Goal: Information Seeking & Learning: Learn about a topic

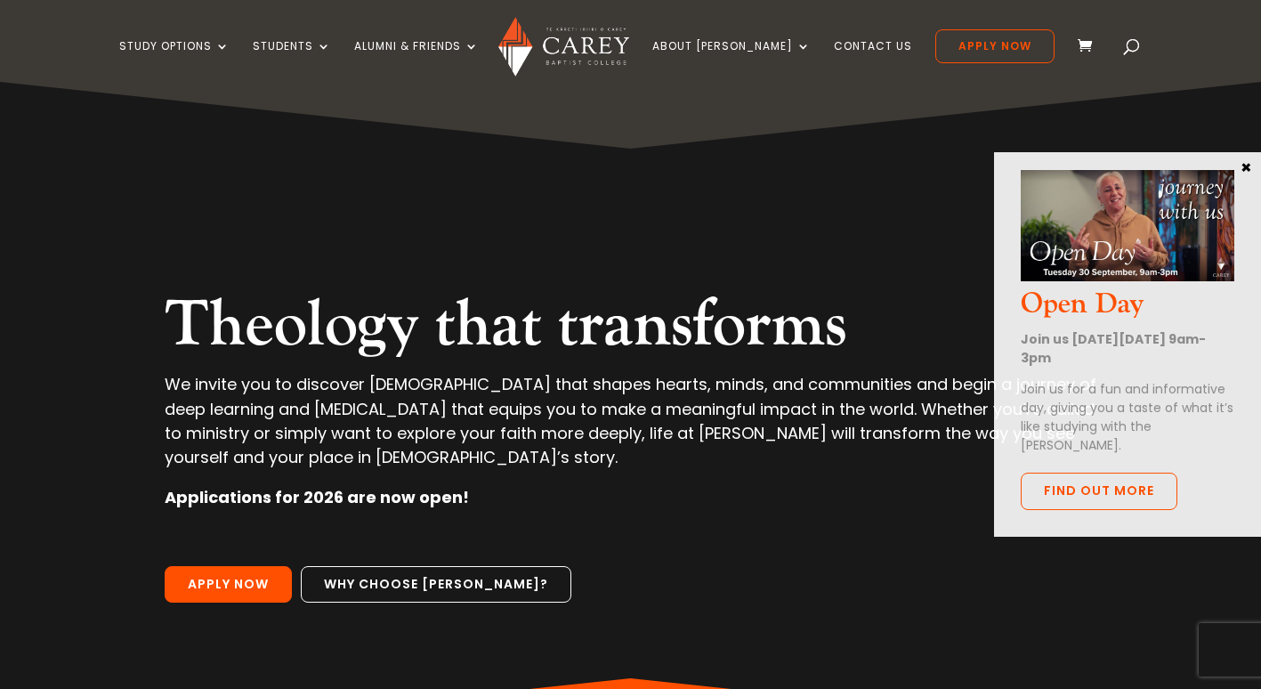
click at [724, 409] on p "We invite you to discover [DEMOGRAPHIC_DATA] that shapes hearts, minds, and com…" at bounding box center [631, 428] width 932 height 113
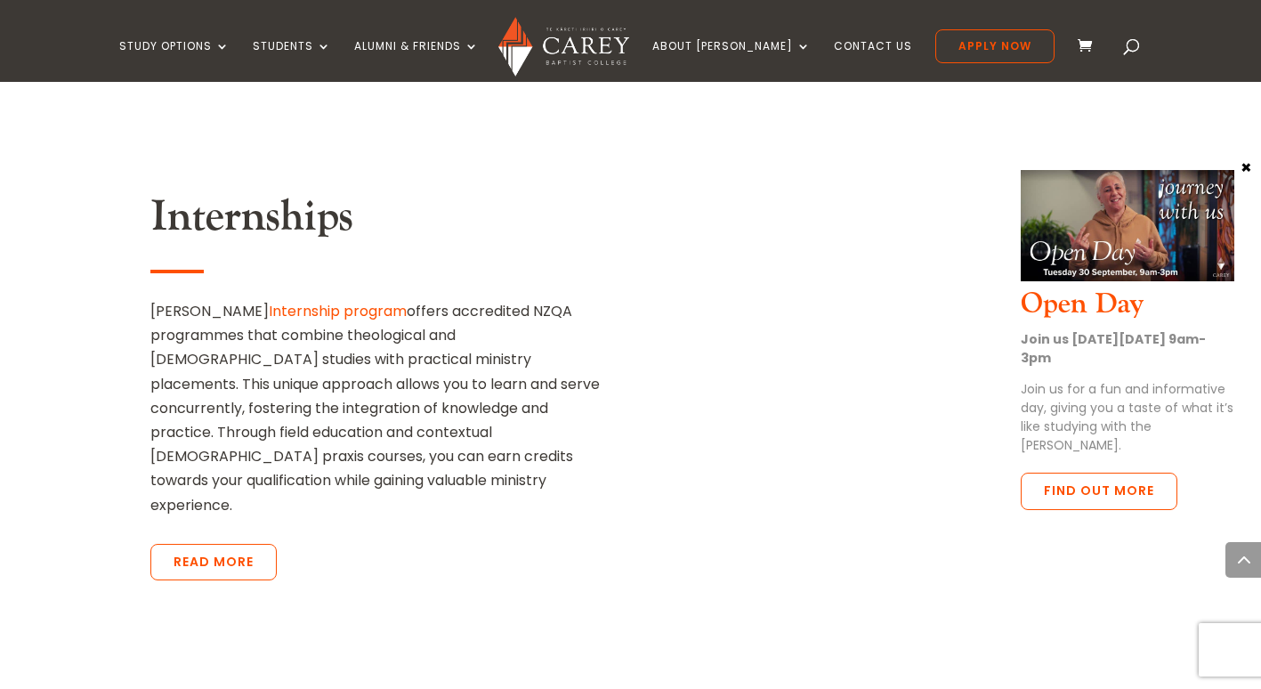
scroll to position [3407, 0]
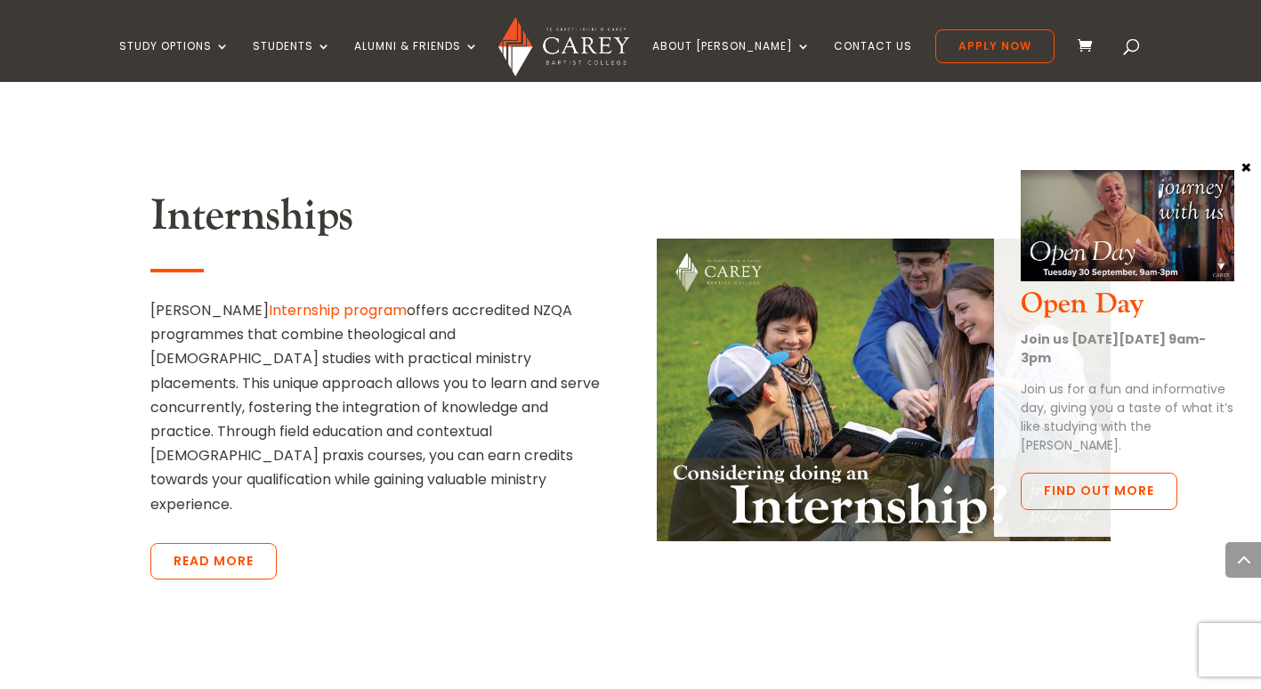
click at [899, 536] on div "Internships [PERSON_NAME] Internship program offers accredited NZQA programmes …" at bounding box center [630, 371] width 961 height 504
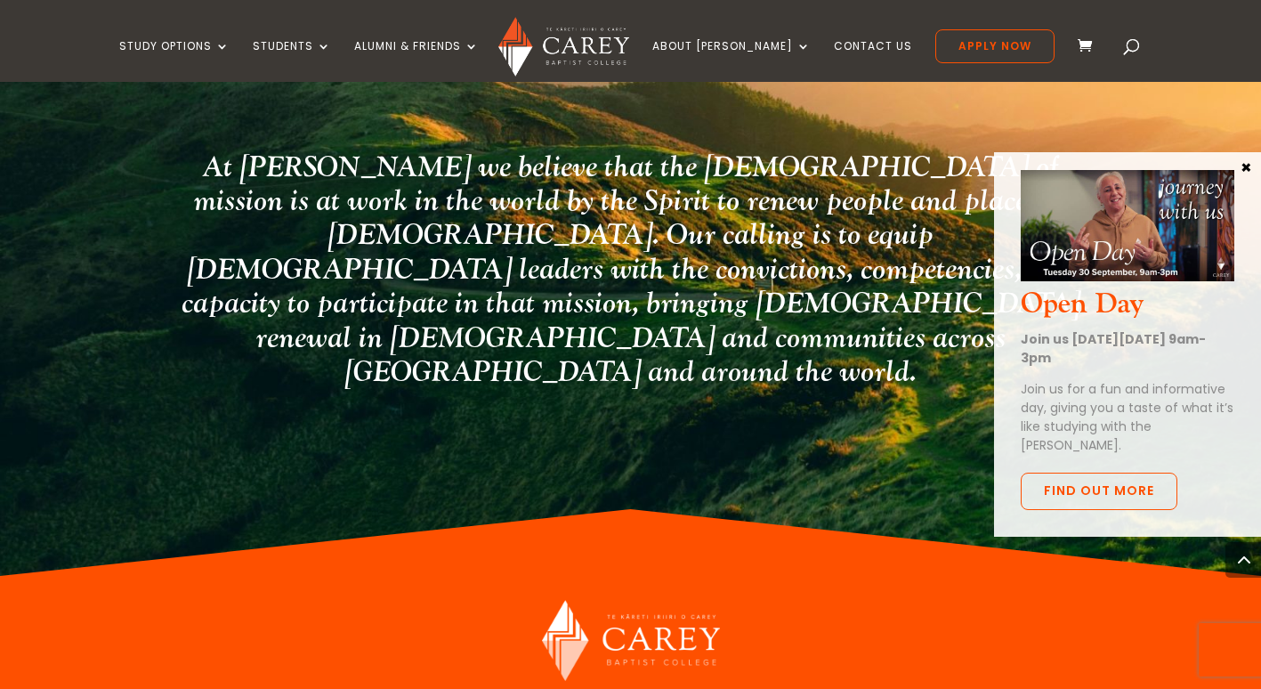
scroll to position [4586, 0]
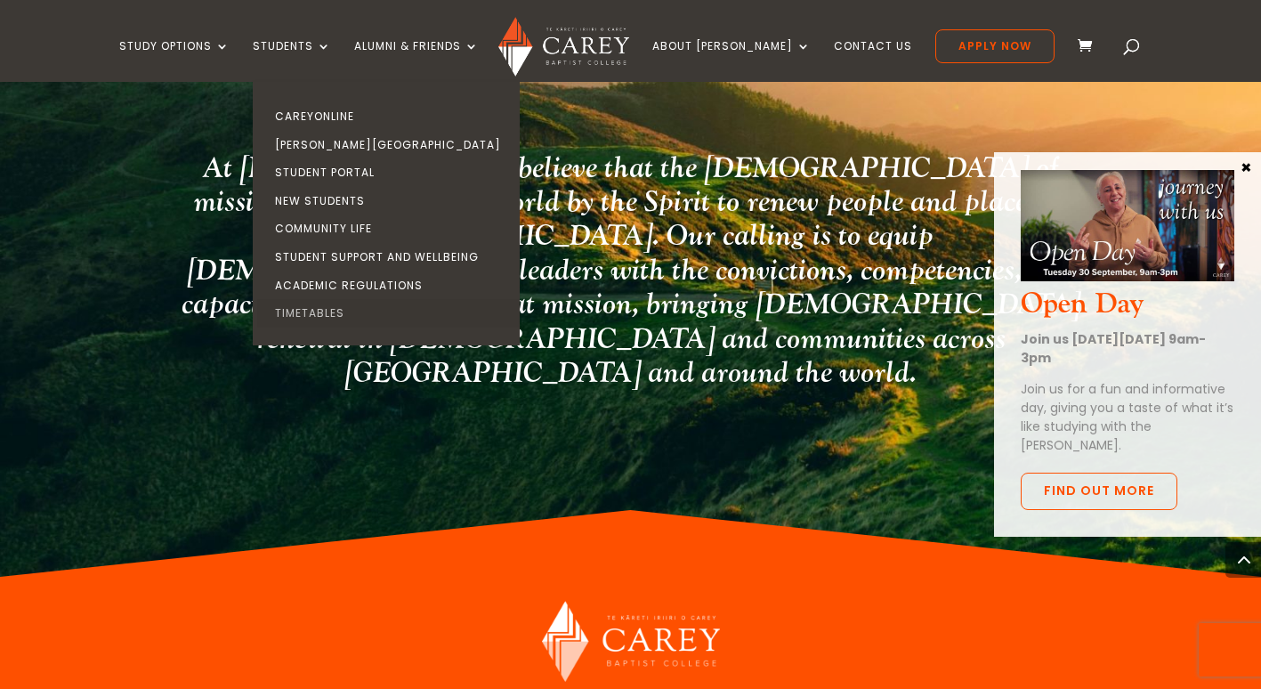
click at [353, 311] on link "Timetables" at bounding box center [390, 313] width 267 height 28
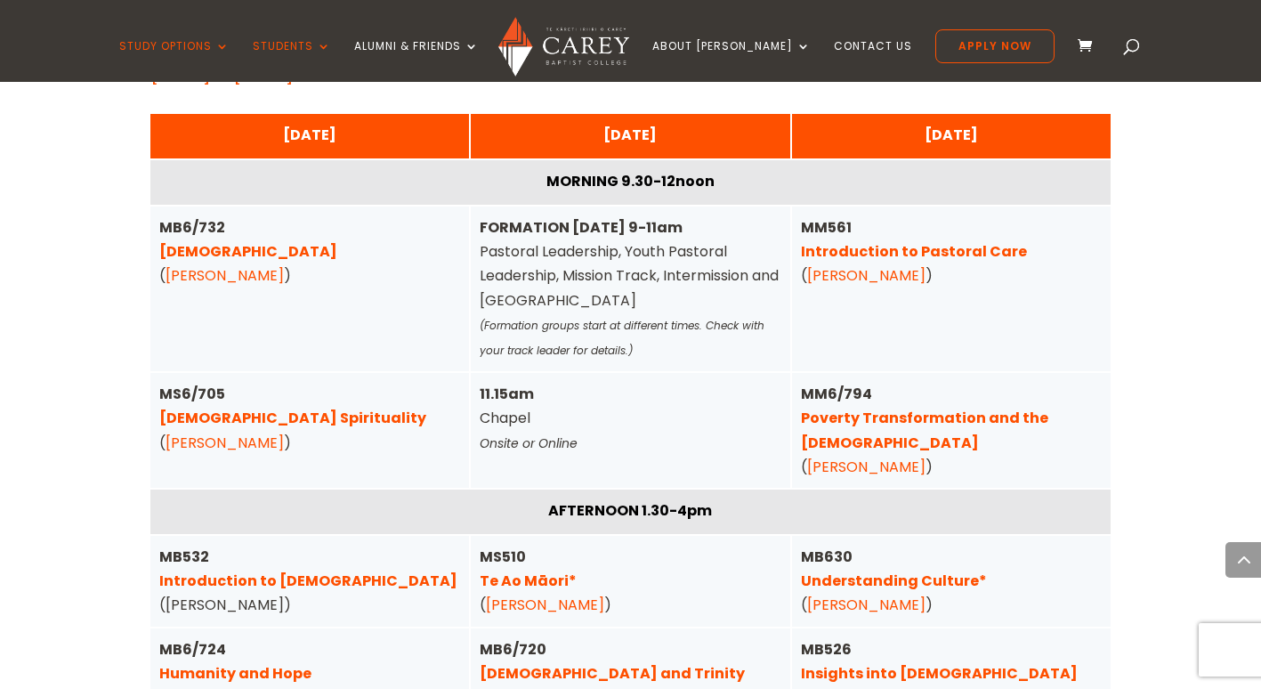
scroll to position [4521, 0]
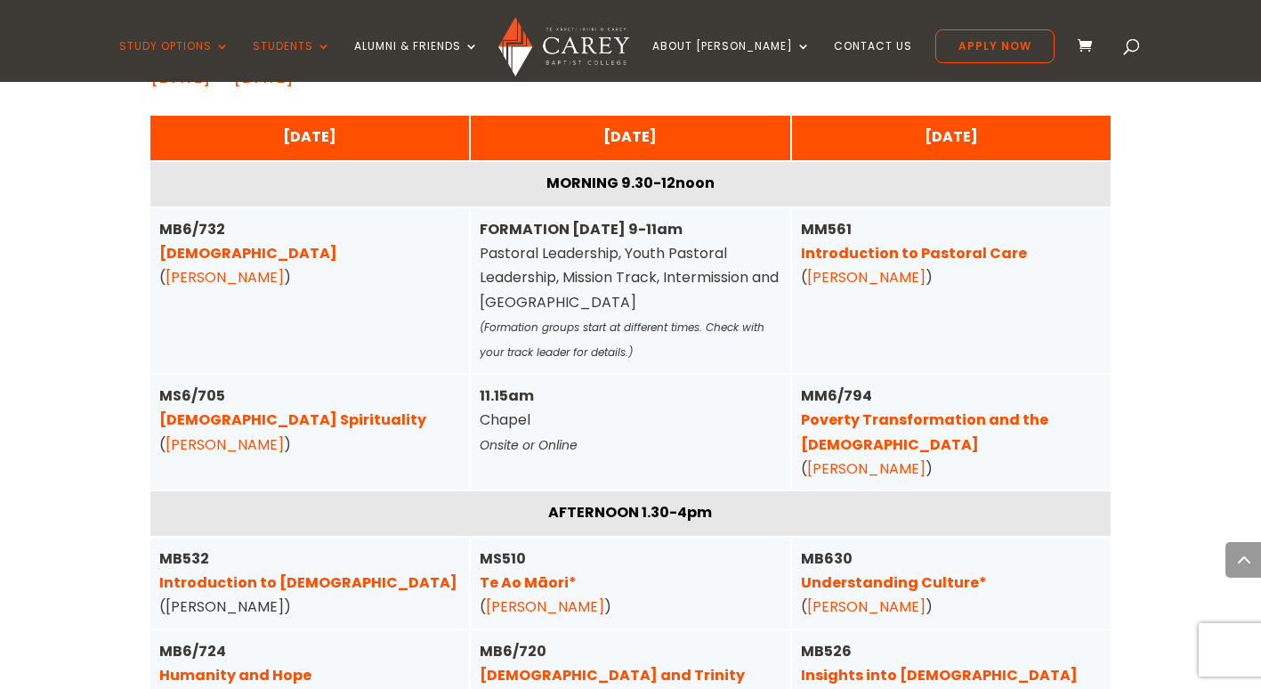
click at [304, 409] on link "Christian Spirituality" at bounding box center [292, 419] width 267 height 20
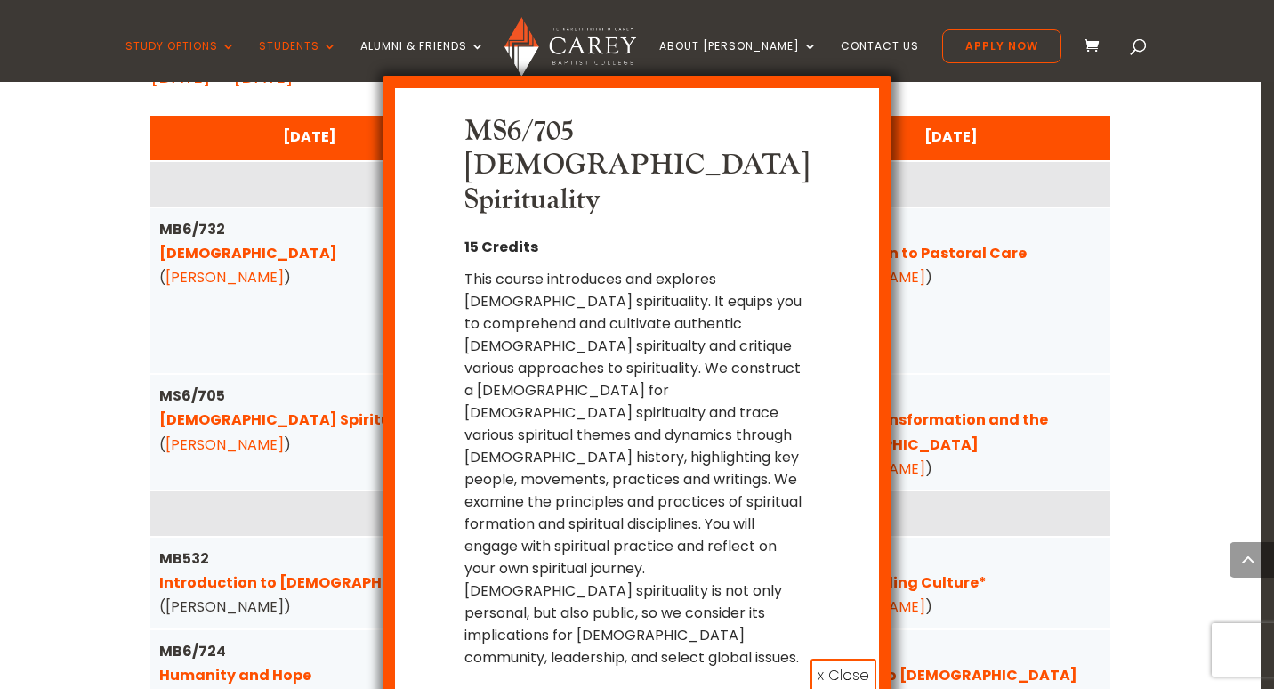
click at [850, 658] on button "x Close" at bounding box center [844, 675] width 66 height 34
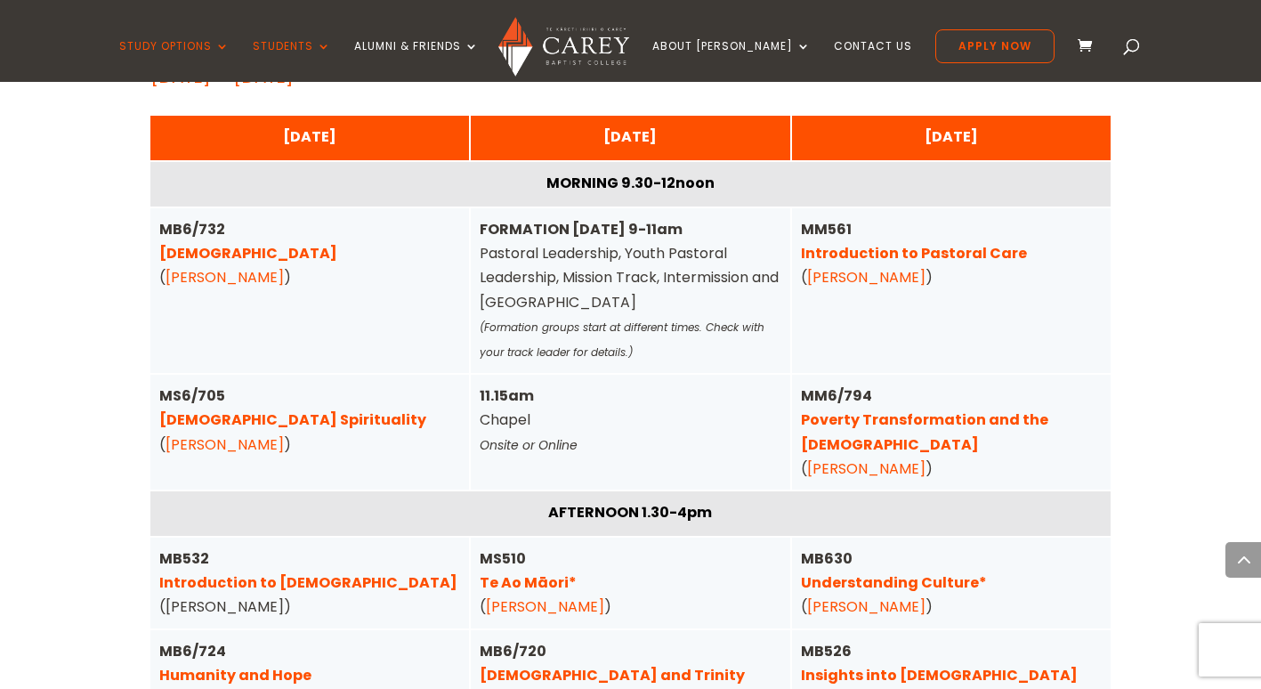
click at [398, 572] on link "Introduction to the New Testament" at bounding box center [308, 582] width 298 height 20
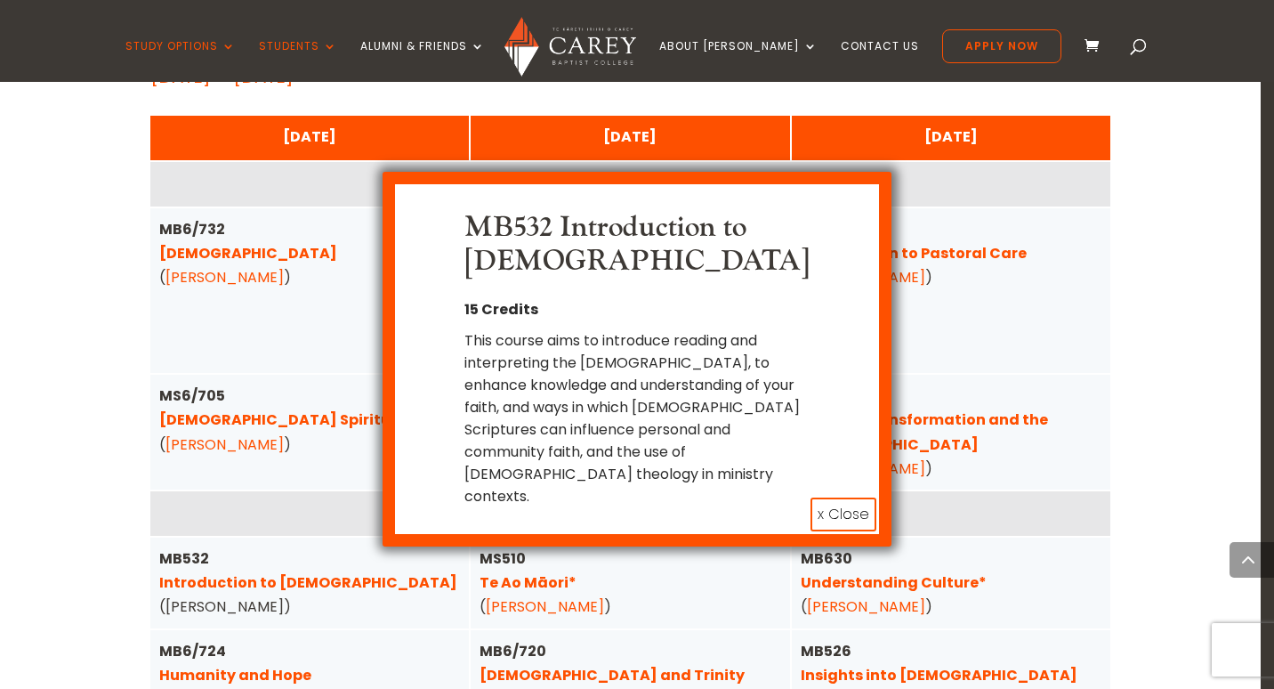
click at [860, 497] on button "x Close" at bounding box center [844, 514] width 66 height 34
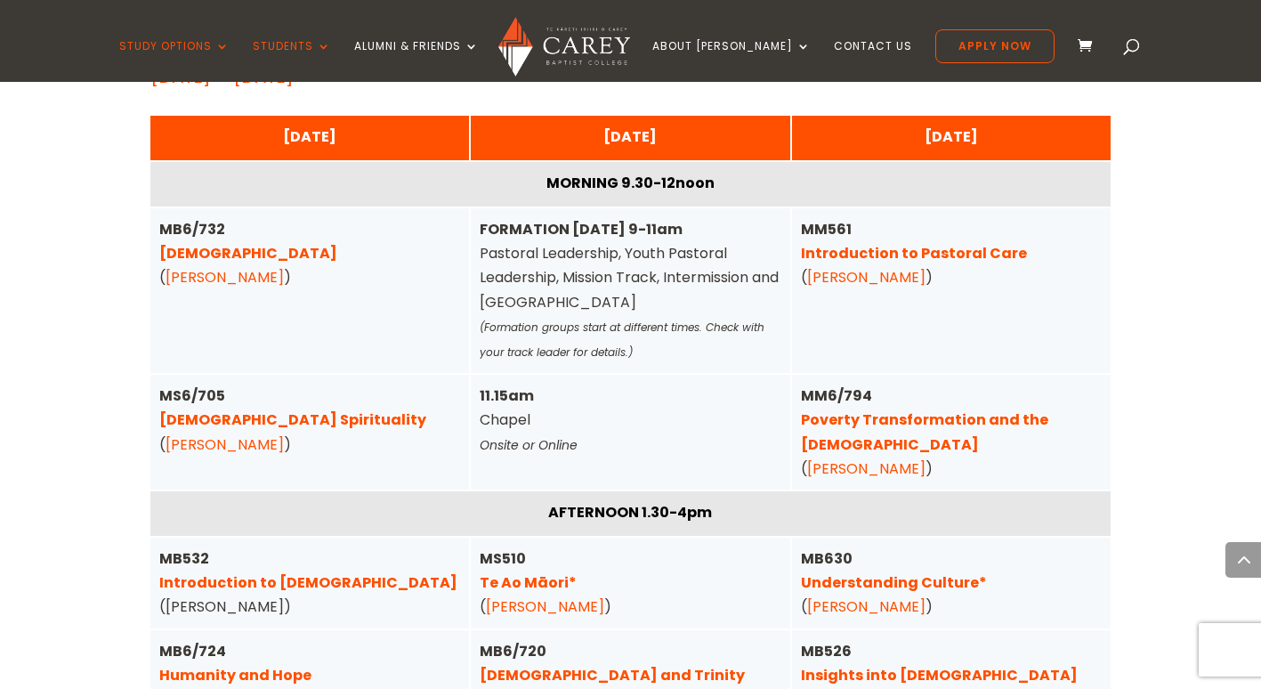
click at [290, 665] on link "Humanity and Hope" at bounding box center [235, 675] width 152 height 20
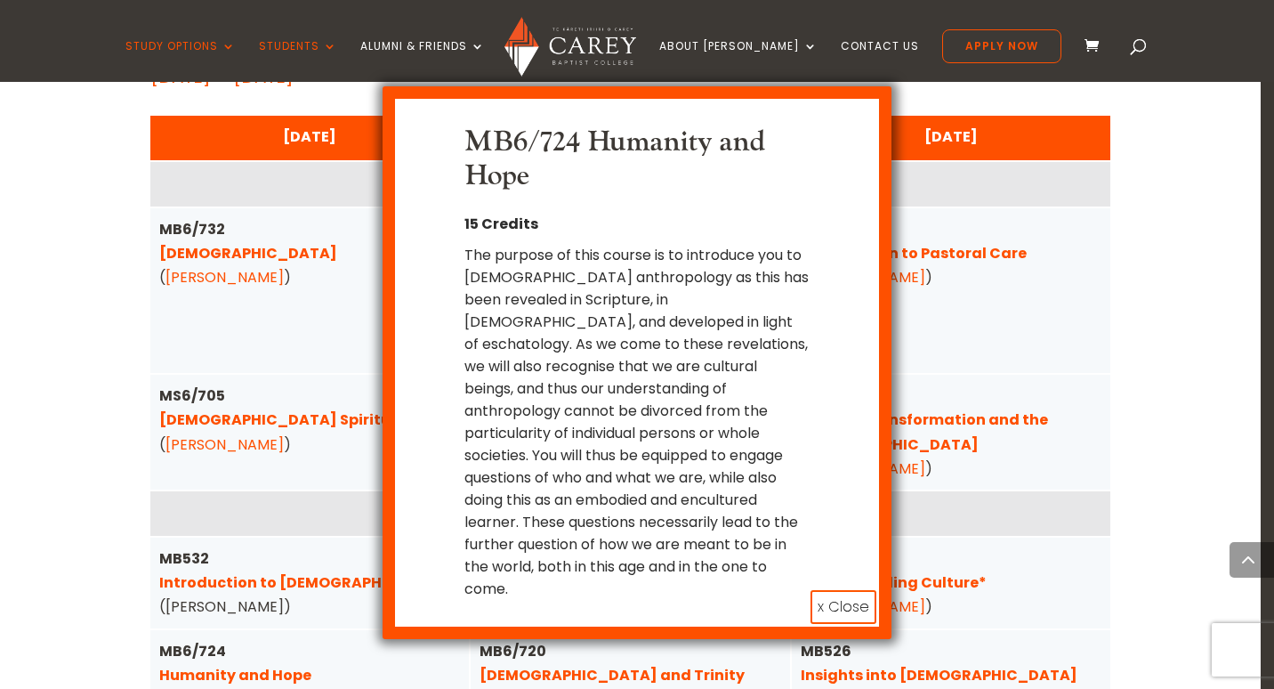
click at [859, 590] on button "x Close" at bounding box center [844, 607] width 66 height 34
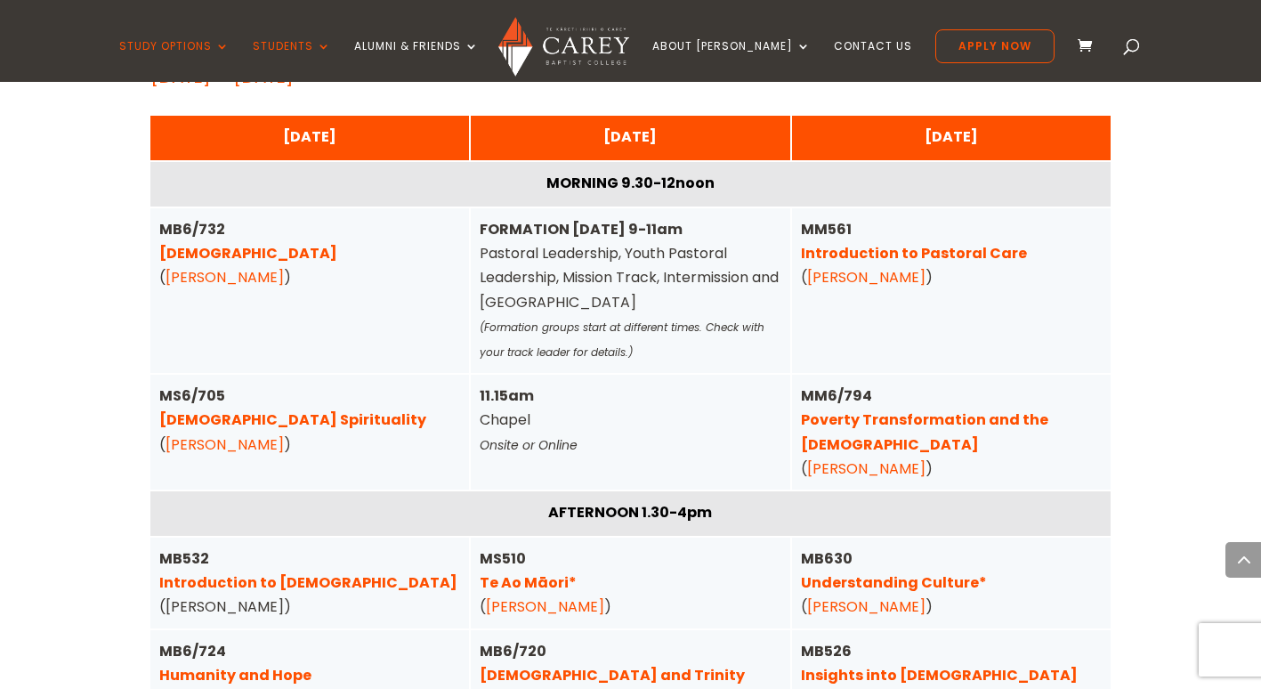
click at [954, 572] on link "Understanding Culture*" at bounding box center [894, 582] width 186 height 20
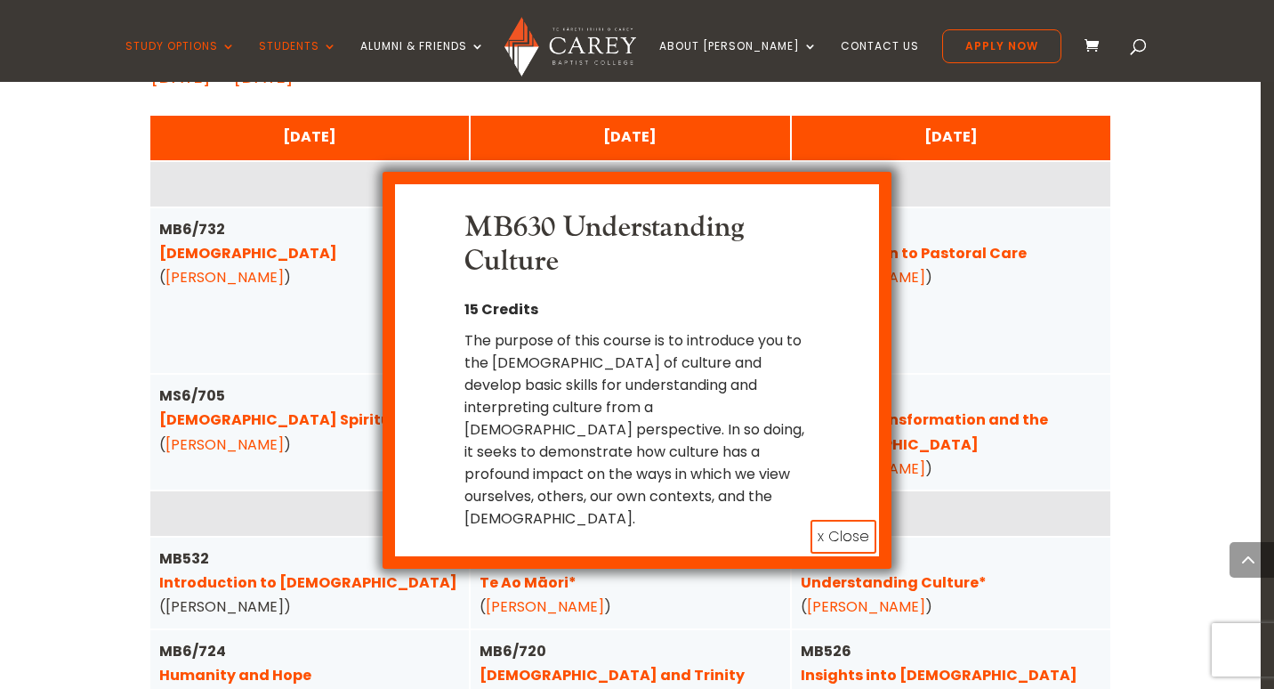
click at [850, 520] on button "x Close" at bounding box center [844, 537] width 66 height 34
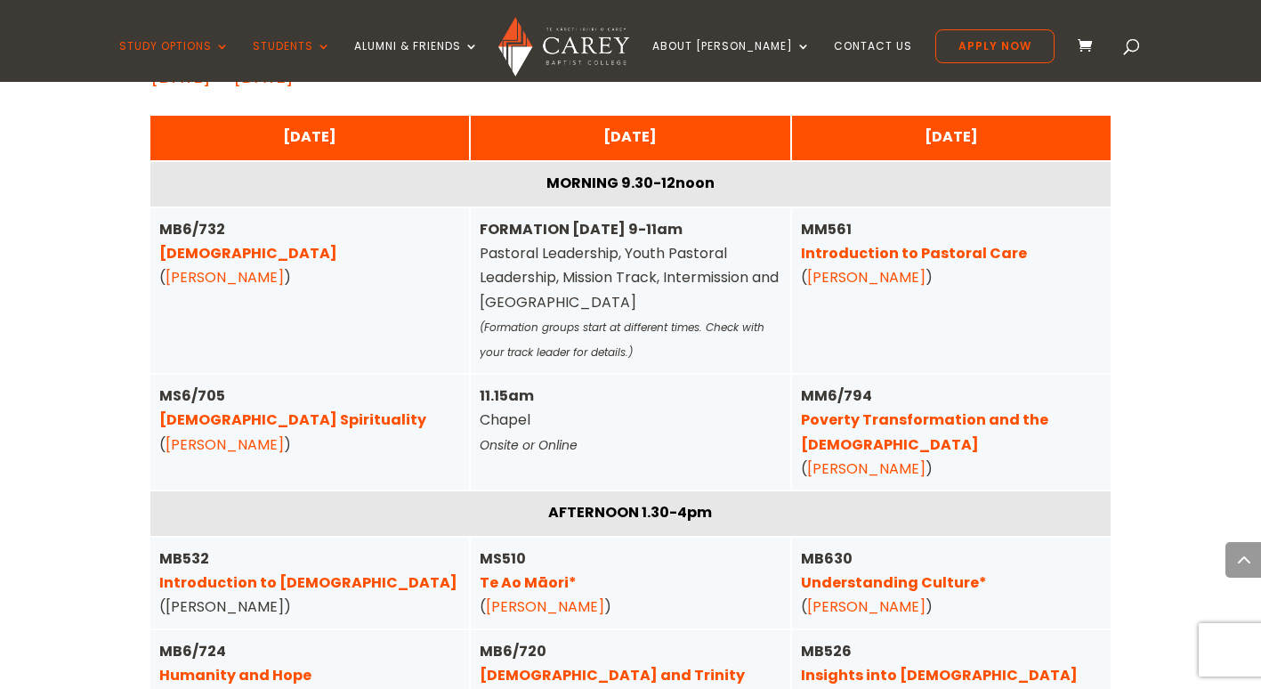
click at [239, 243] on link "Pentateuch" at bounding box center [248, 253] width 178 height 20
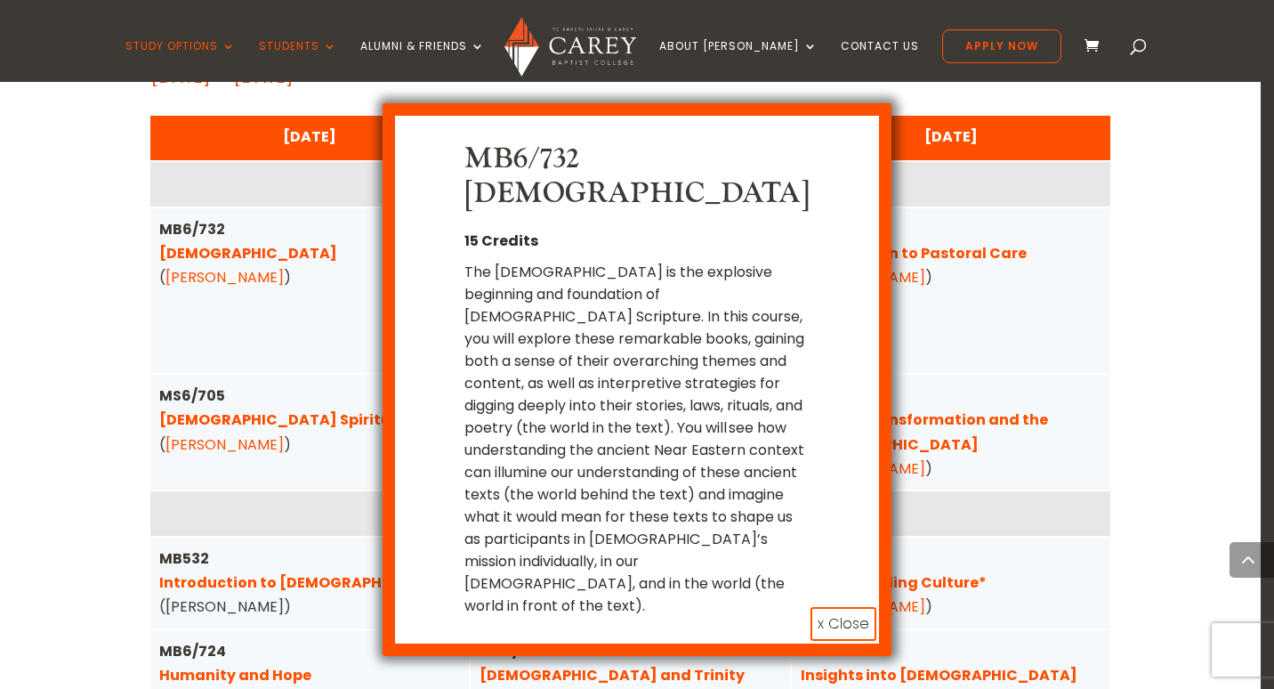
click at [839, 607] on button "x Close" at bounding box center [844, 624] width 66 height 34
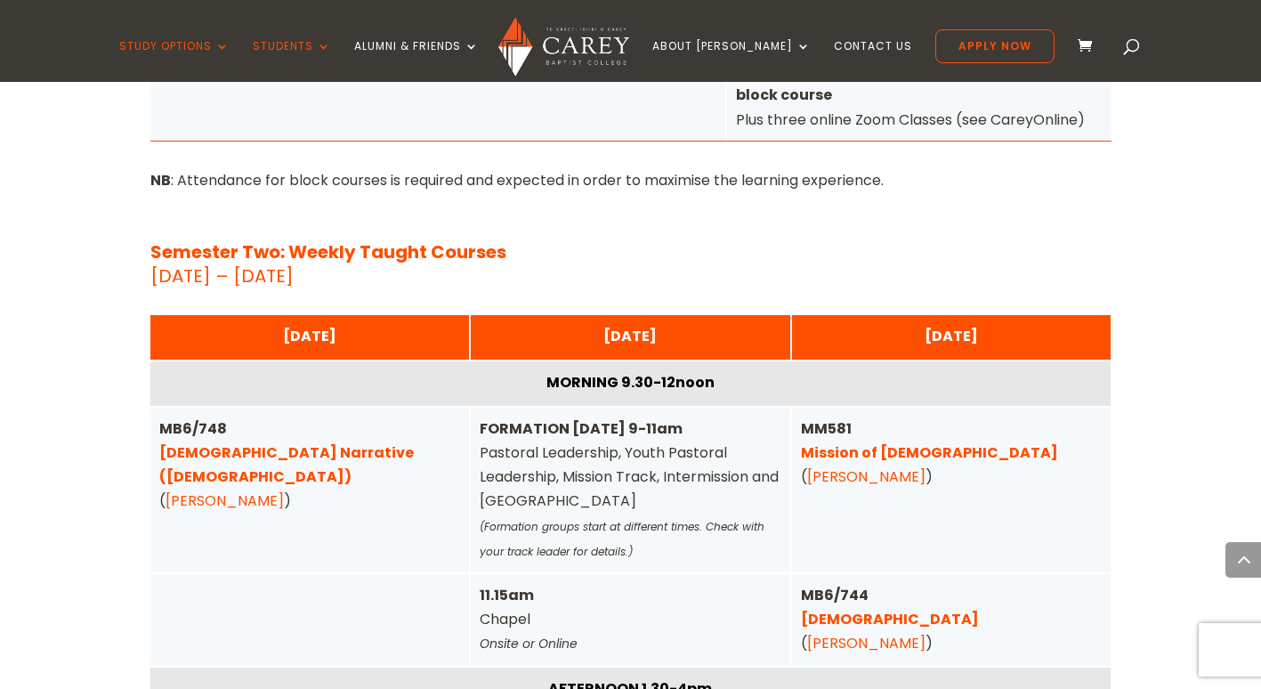
scroll to position [5867, 0]
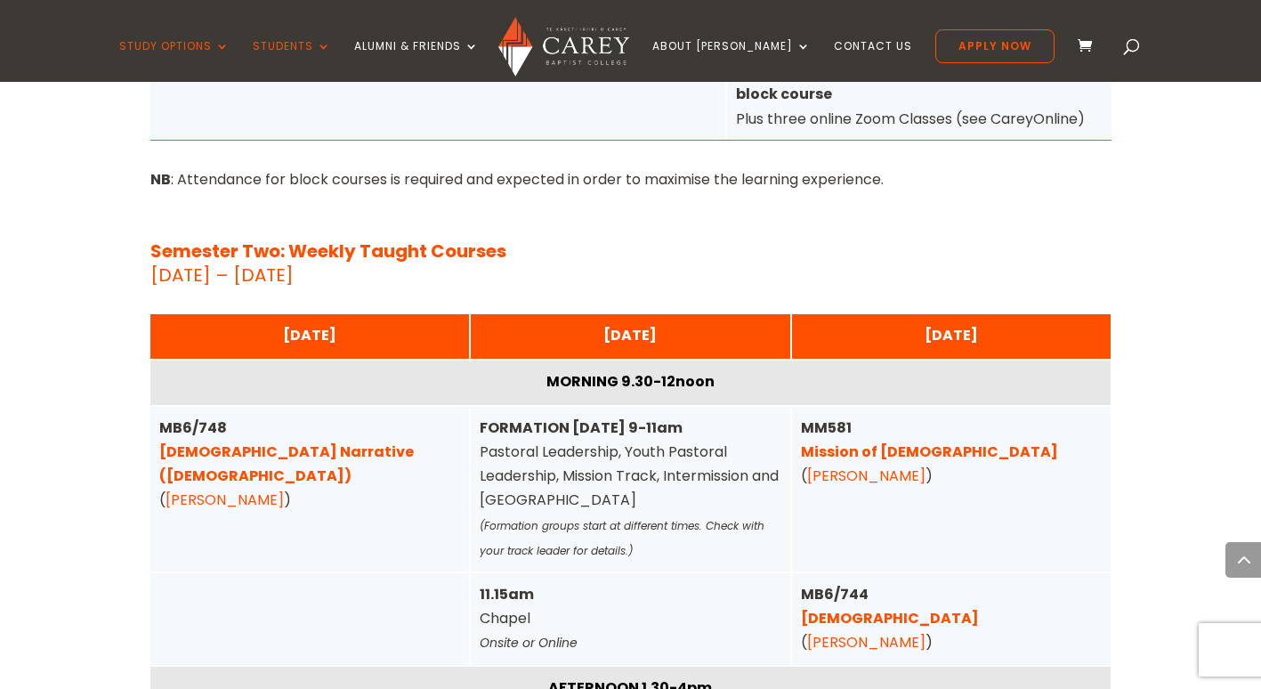
click at [1021, 440] on div "MM581 Mission of God ( Emma Stokes )" at bounding box center [951, 489] width 319 height 165
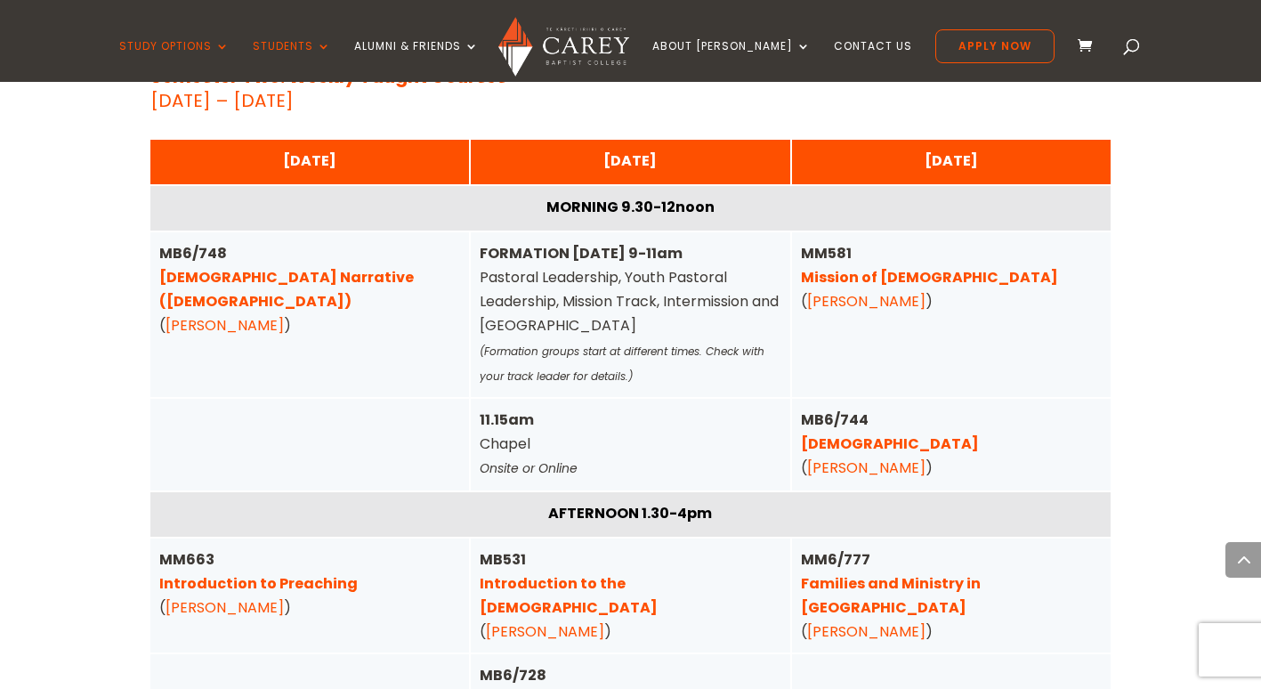
scroll to position [6044, 0]
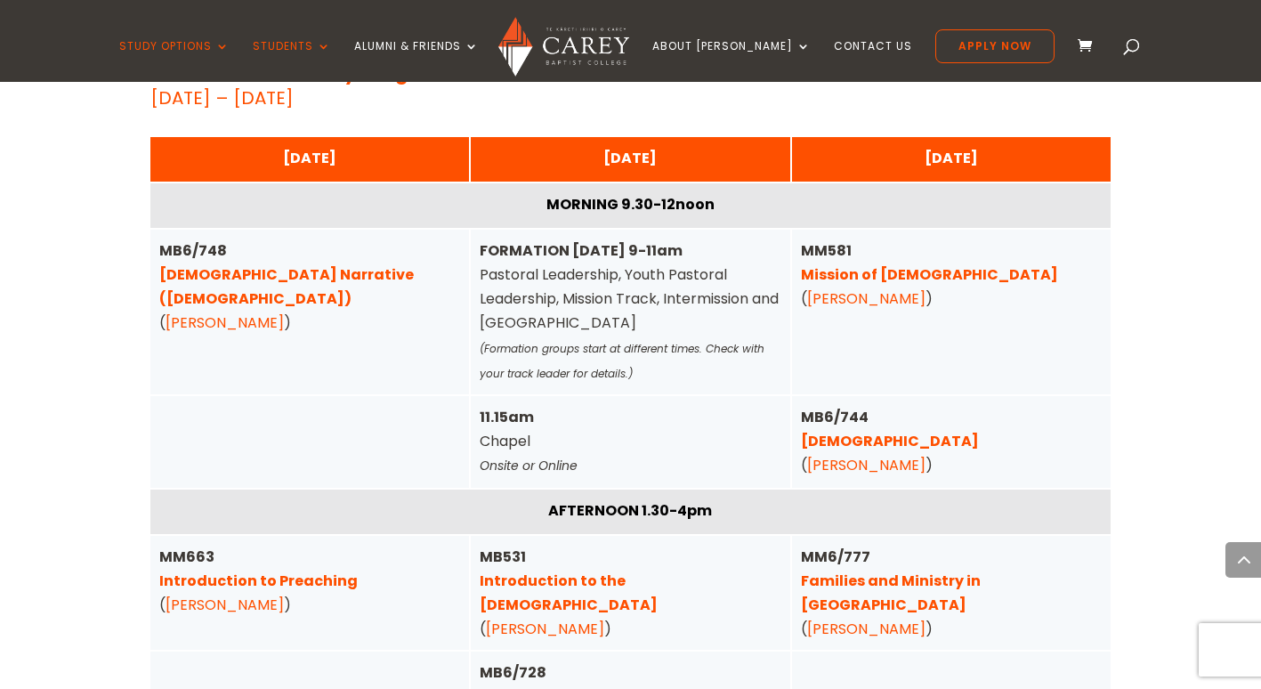
click at [981, 570] on link "Families and Ministry in Aotearoa" at bounding box center [891, 592] width 180 height 44
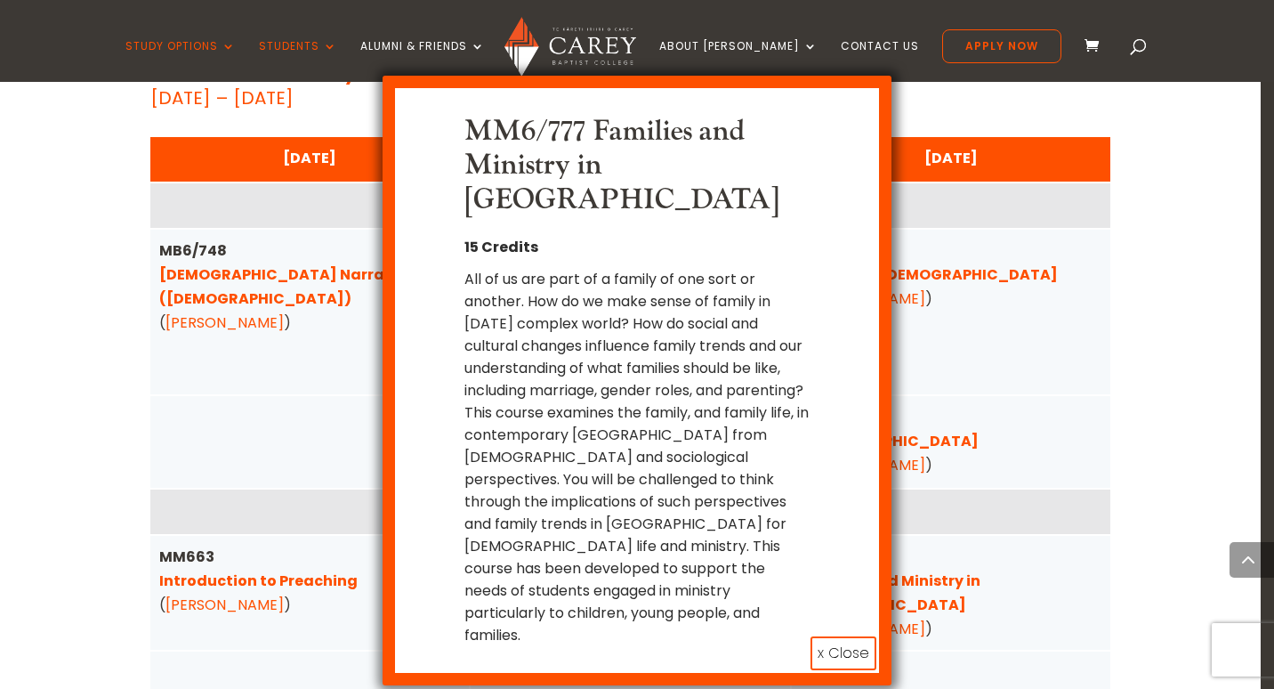
click at [849, 636] on button "x Close" at bounding box center [844, 653] width 66 height 34
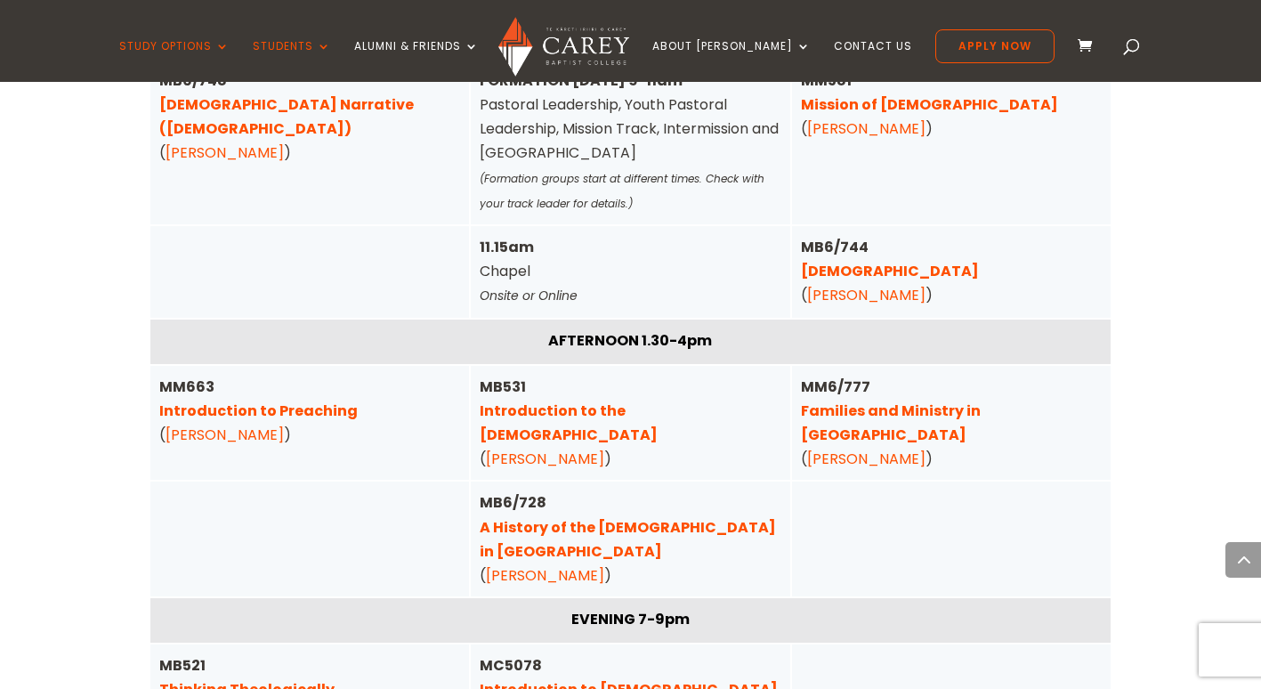
scroll to position [6218, 0]
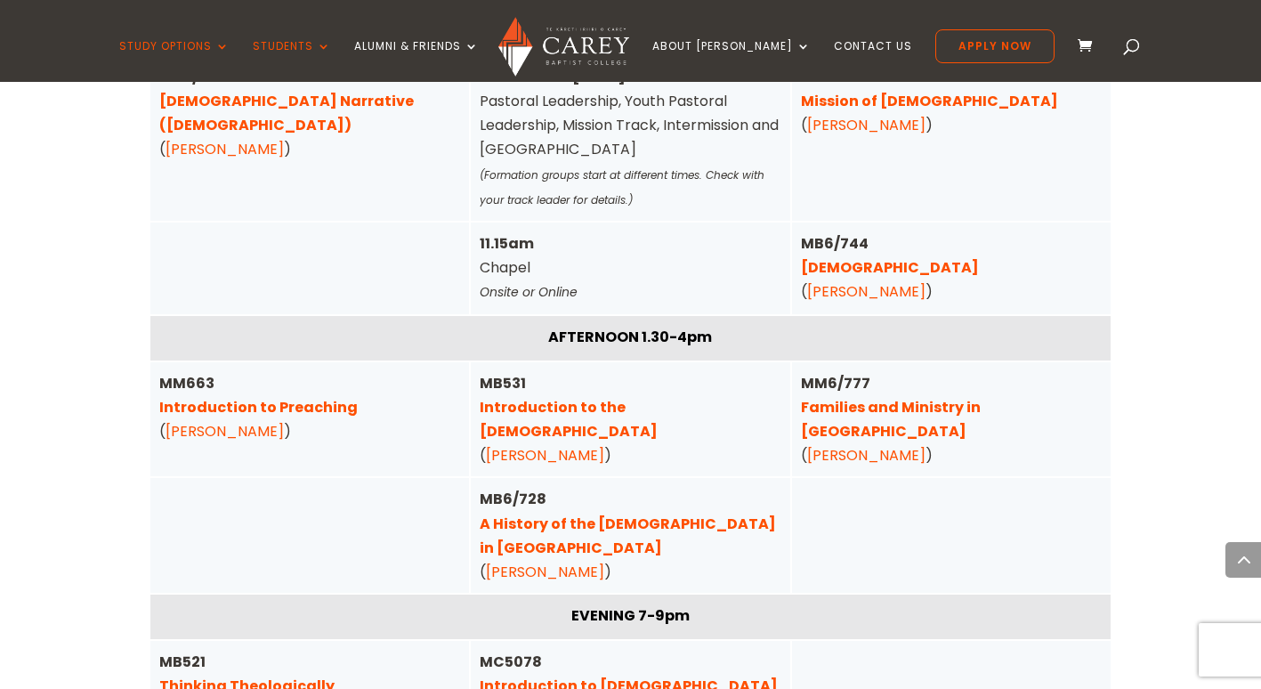
click at [314, 675] on link "Thinking Theologically" at bounding box center [246, 685] width 175 height 20
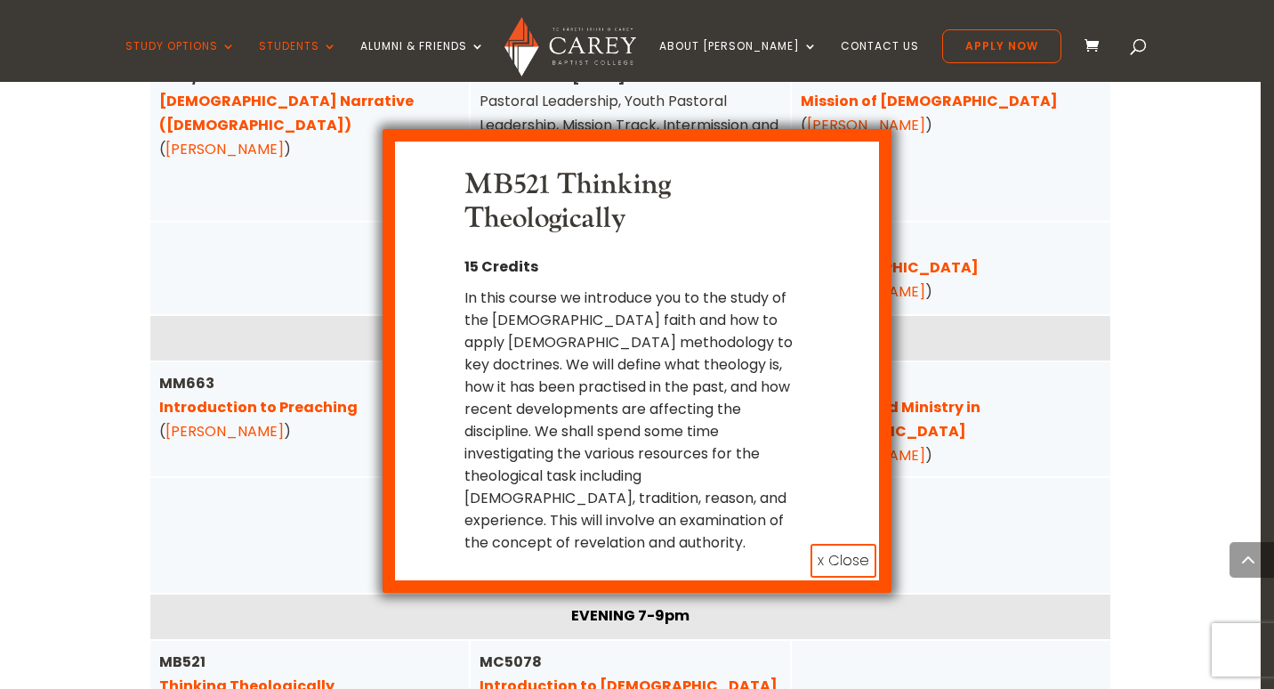
click at [841, 544] on button "x Close" at bounding box center [844, 561] width 66 height 34
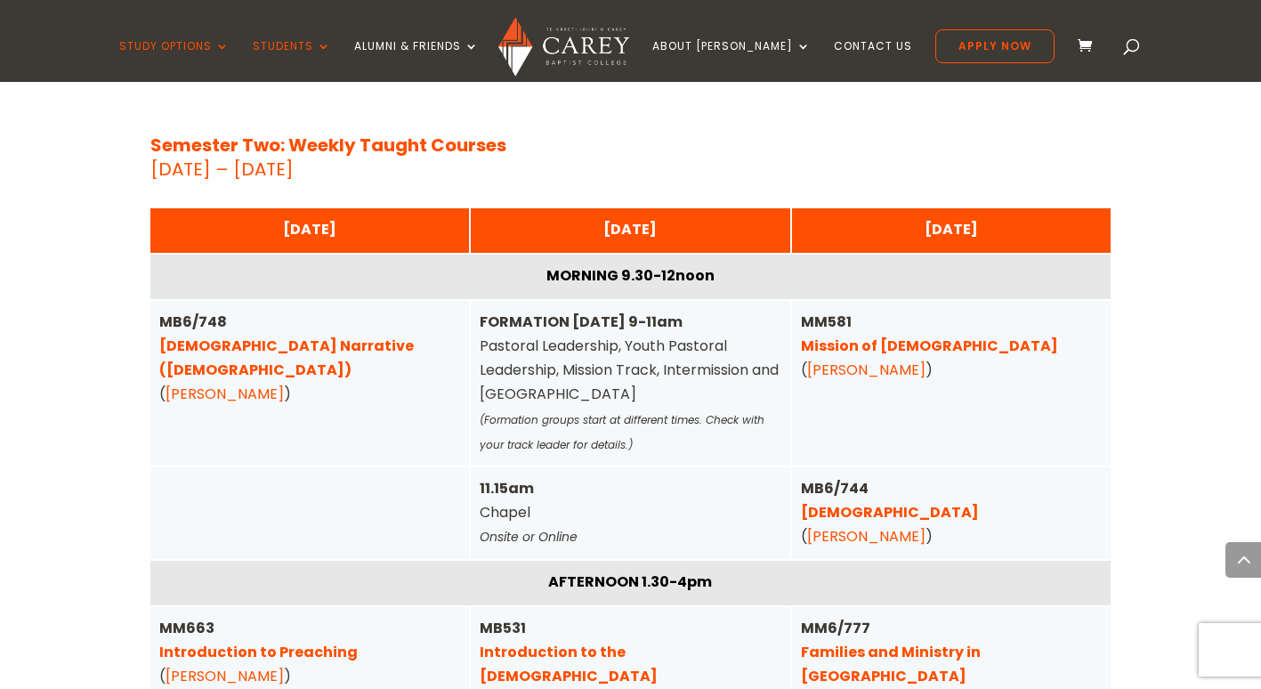
scroll to position [5973, 0]
click at [361, 335] on link "Biblical Narrative (Old Testament)" at bounding box center [286, 357] width 254 height 44
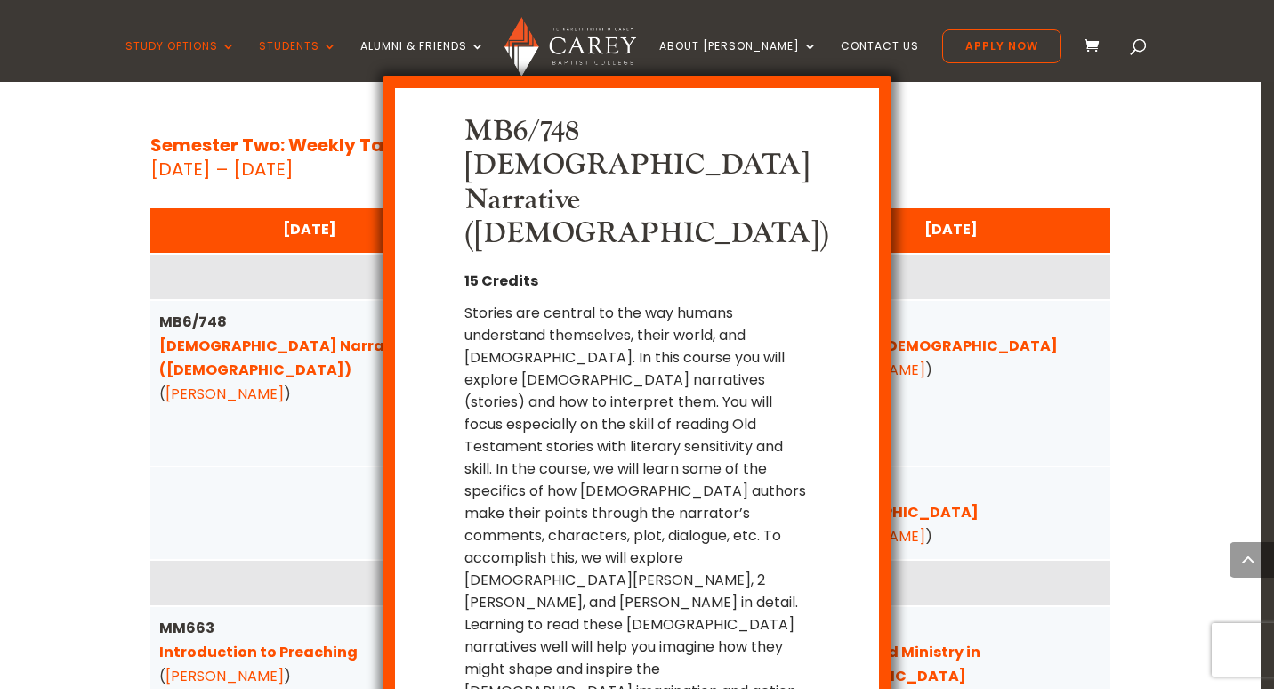
click at [1131, 234] on div "MB6/748 Biblical Narrative (Old Testament) 15 Credits Stories are central to th…" at bounding box center [637, 344] width 1274 height 689
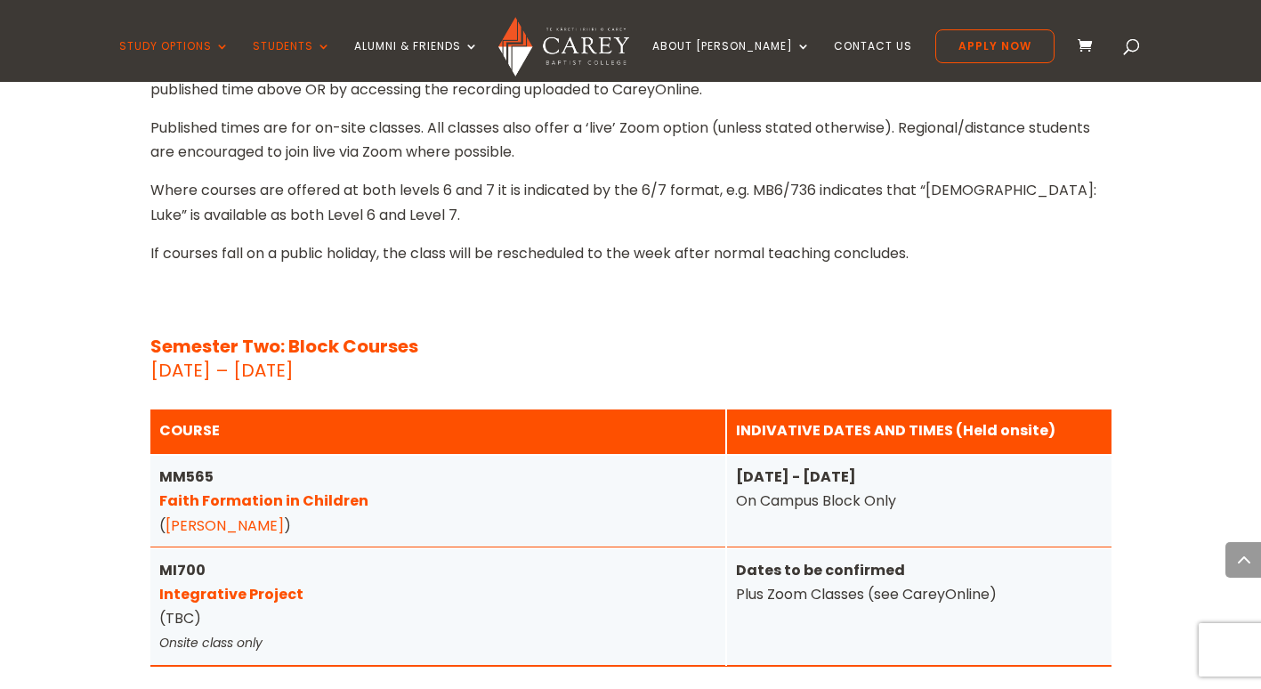
scroll to position [7063, 0]
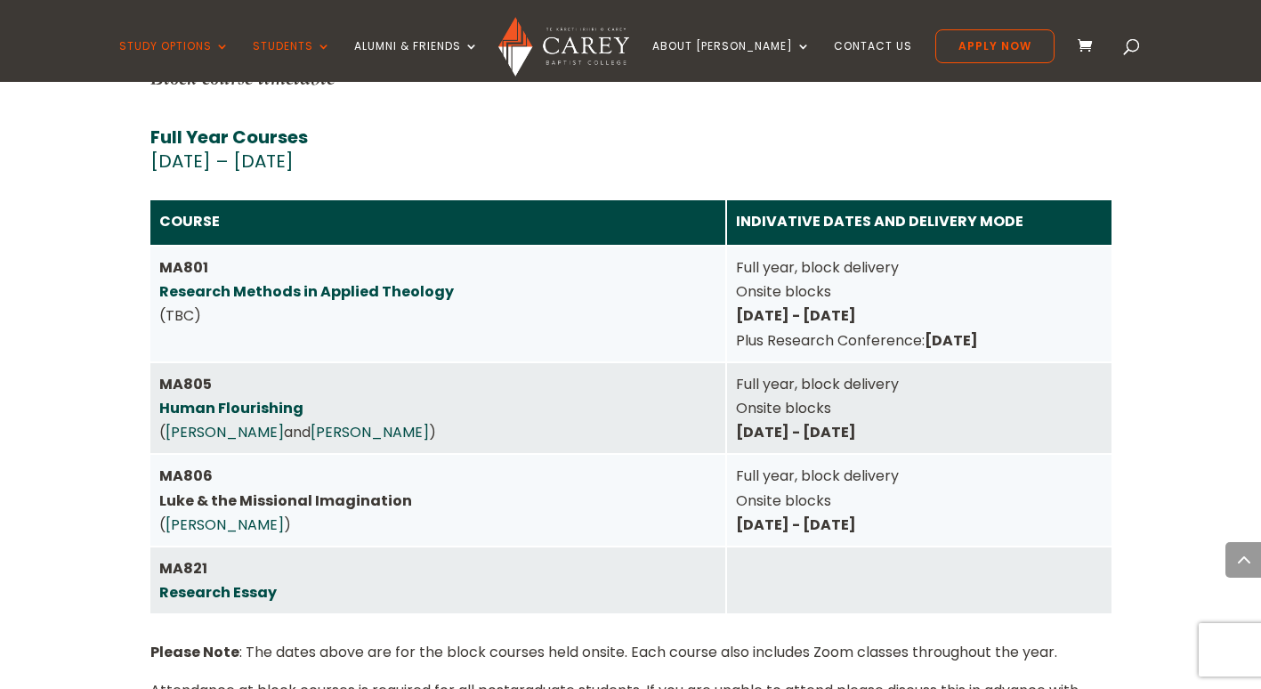
scroll to position [7872, 0]
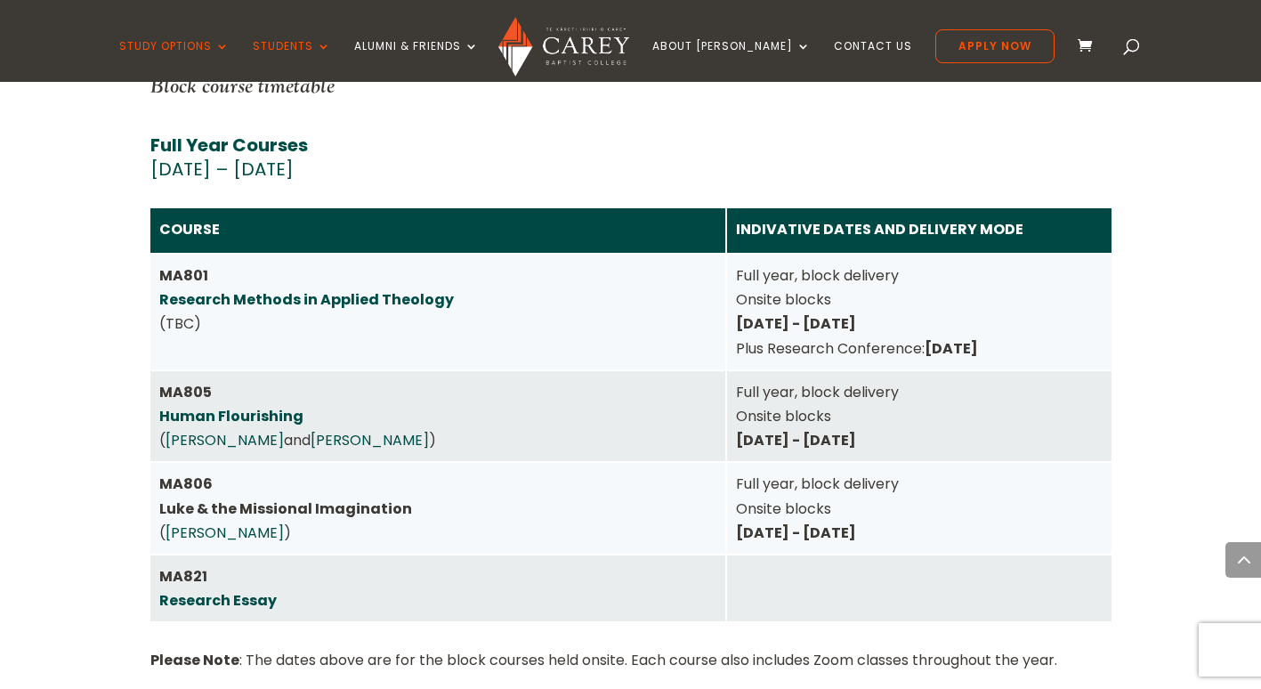
click at [786, 555] on div at bounding box center [919, 588] width 384 height 66
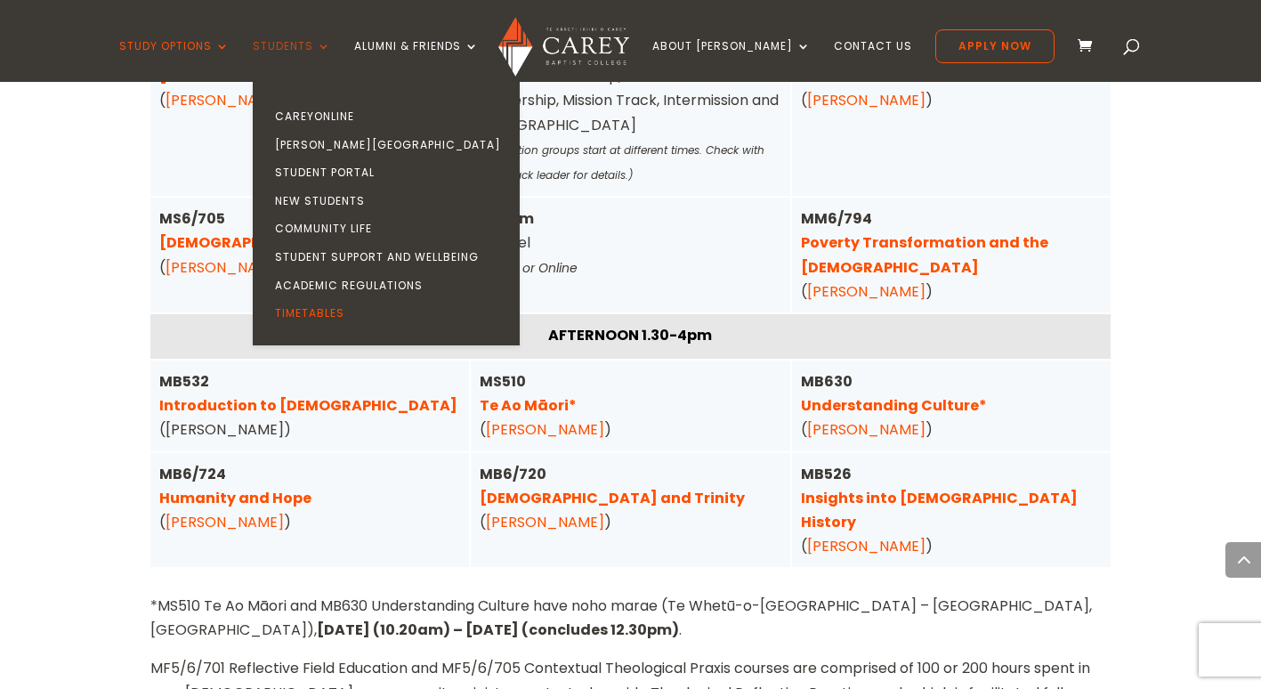
scroll to position [4696, 0]
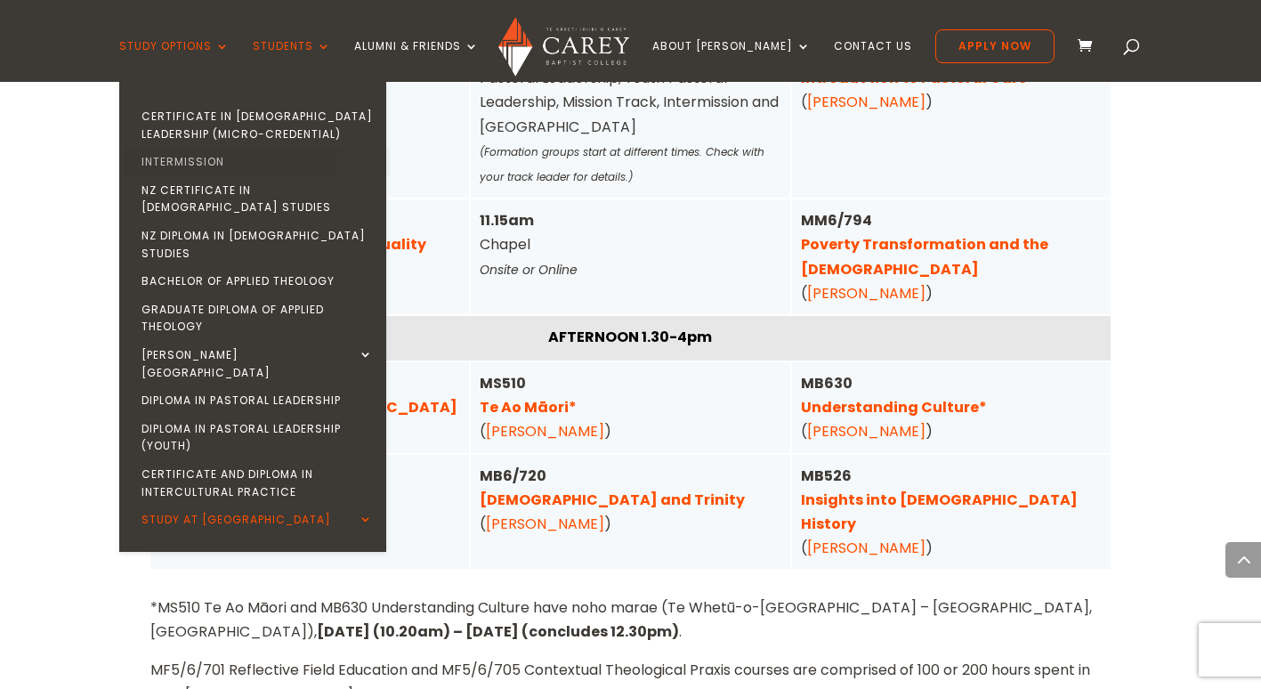
click at [230, 160] on link "Intermission" at bounding box center [257, 162] width 267 height 28
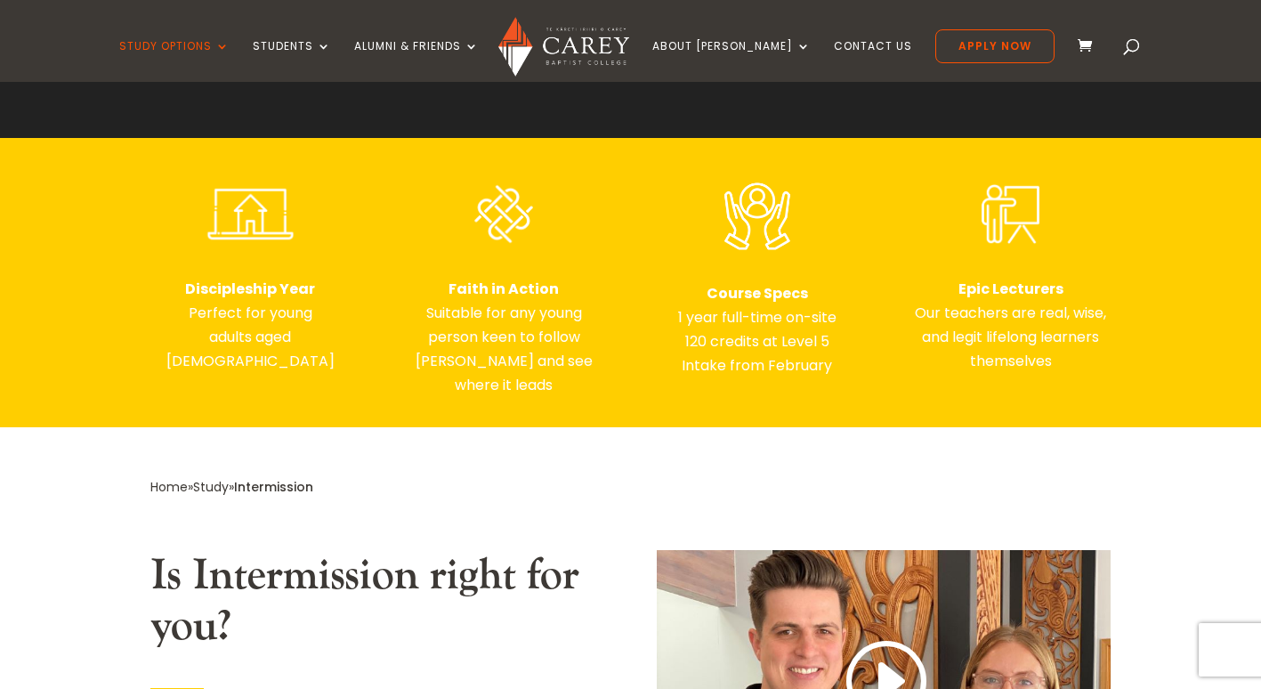
scroll to position [605, 0]
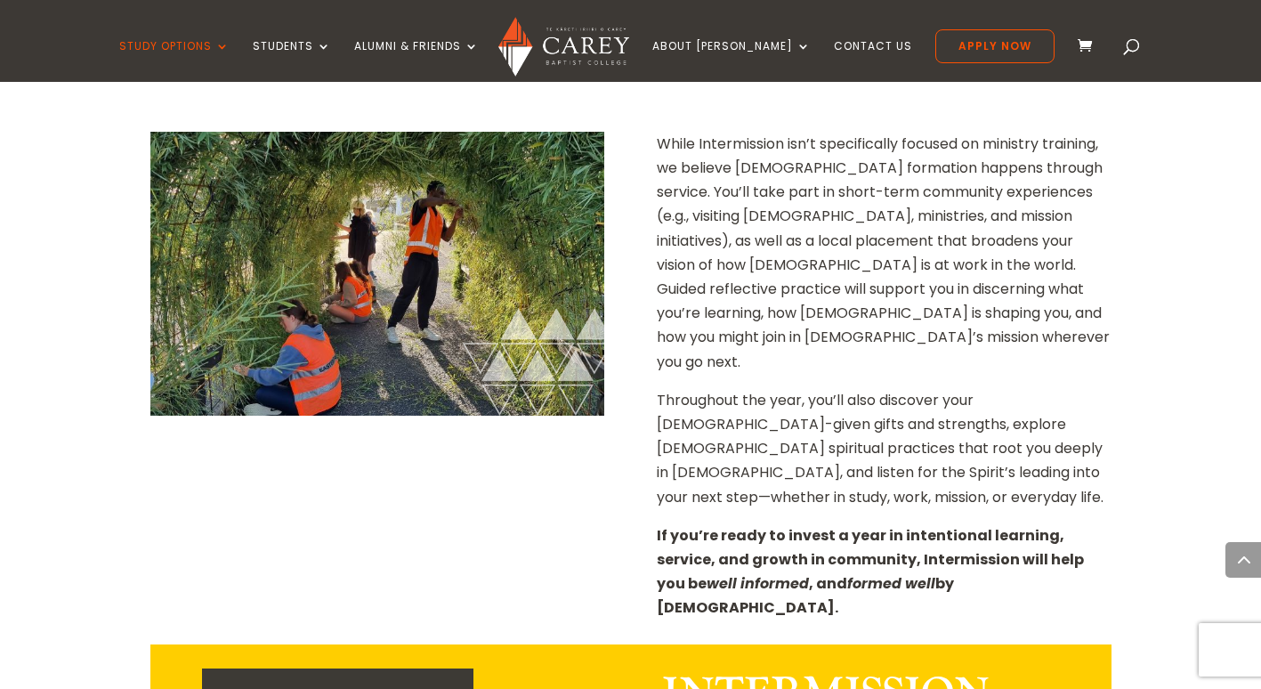
scroll to position [1633, 0]
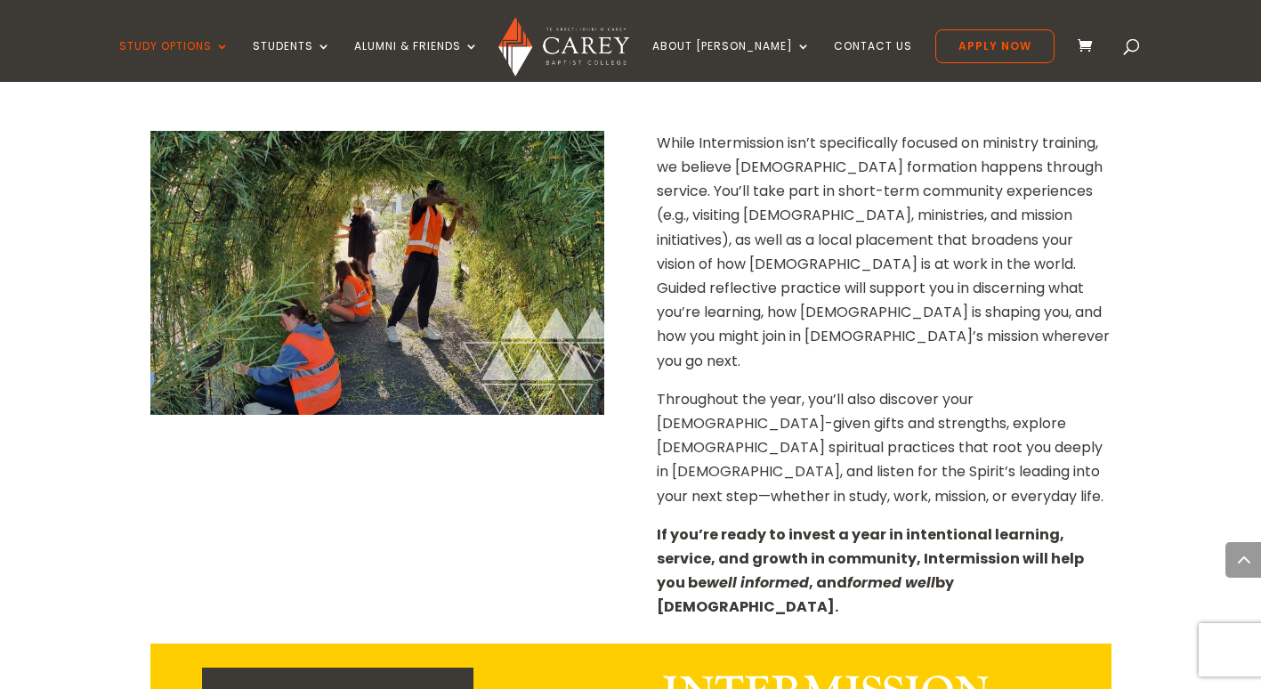
click at [939, 387] on p "Throughout the year, you’ll also discover your God-given gifts and strengths, e…" at bounding box center [884, 454] width 454 height 135
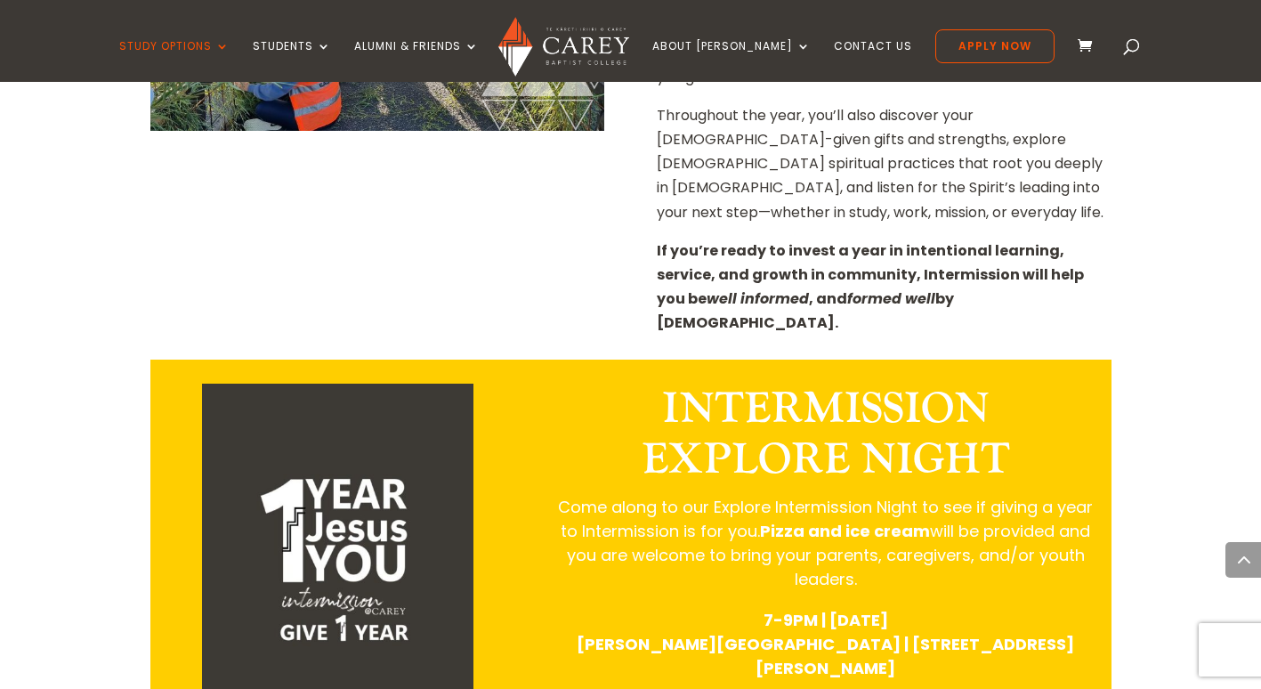
scroll to position [1918, 0]
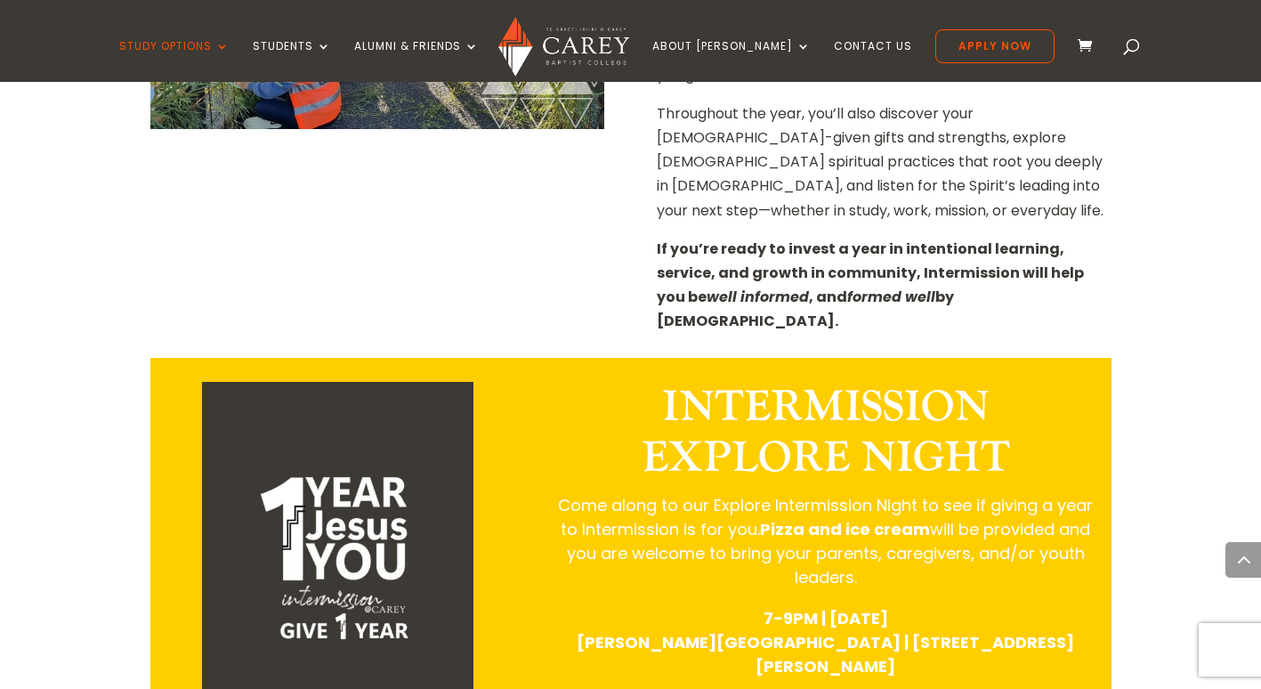
click at [783, 493] on p "Come along to our Explore Intermission Night to see if giving a year to Intermi…" at bounding box center [825, 549] width 535 height 113
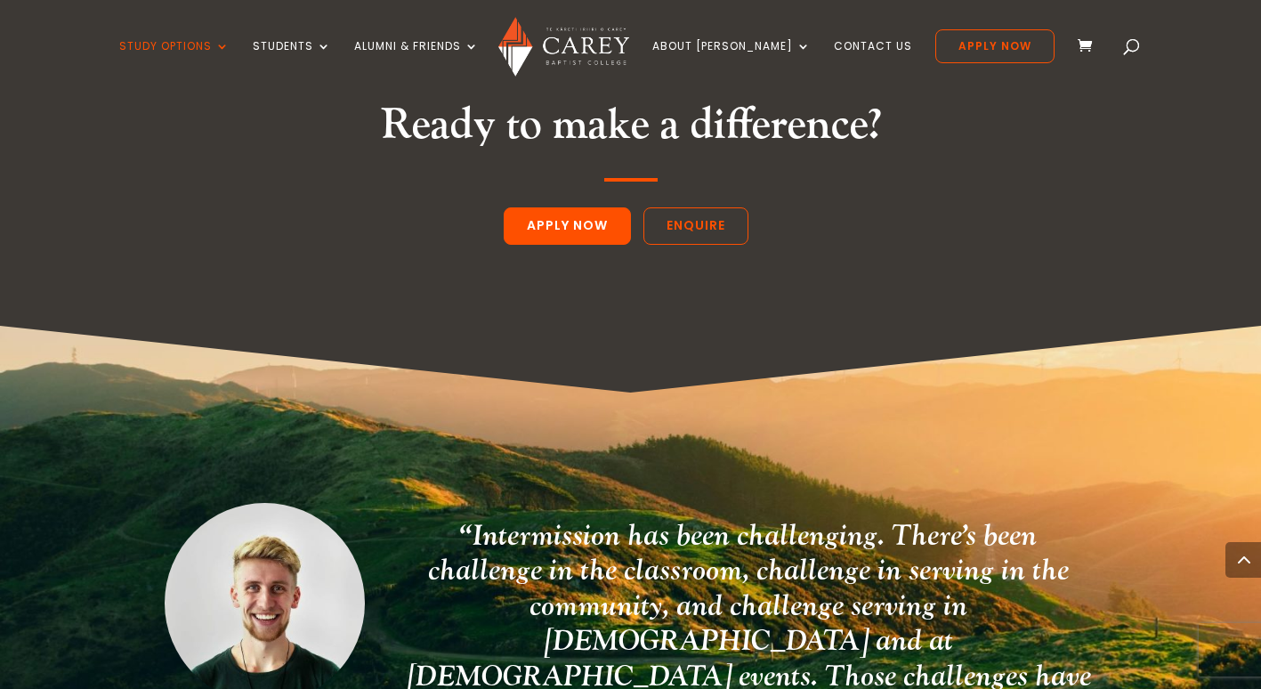
scroll to position [4799, 0]
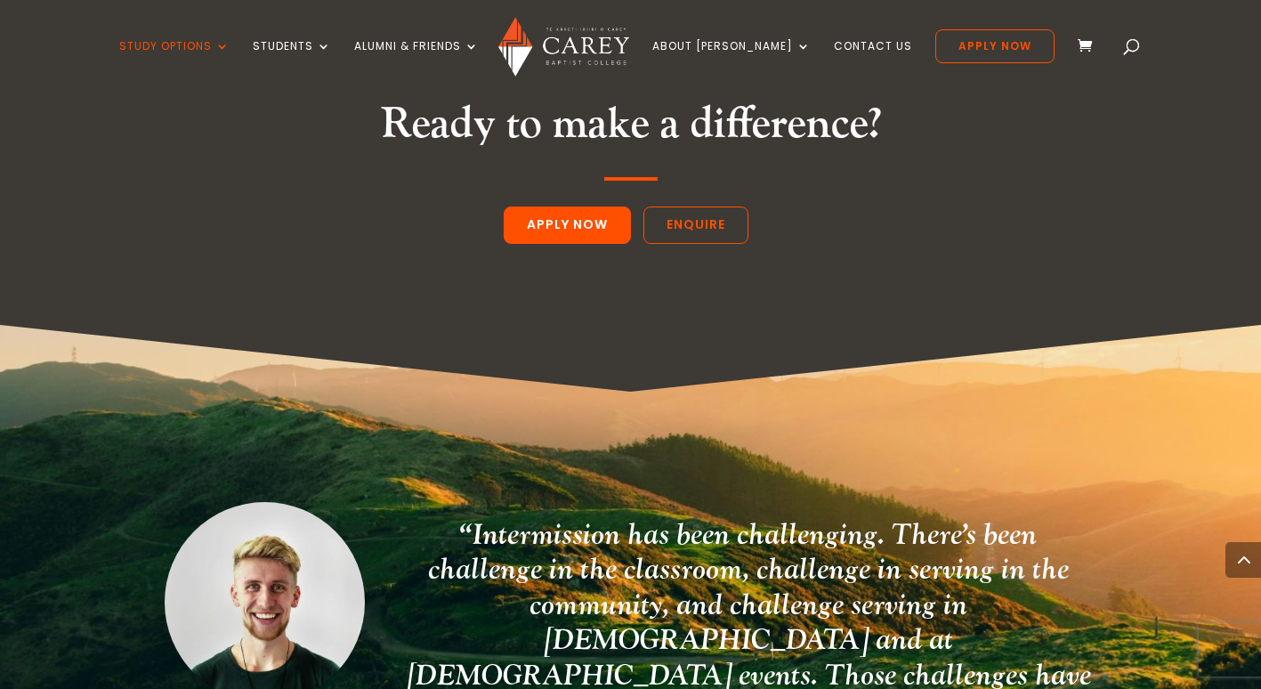
click at [732, 502] on p at bounding box center [631, 510] width 932 height 16
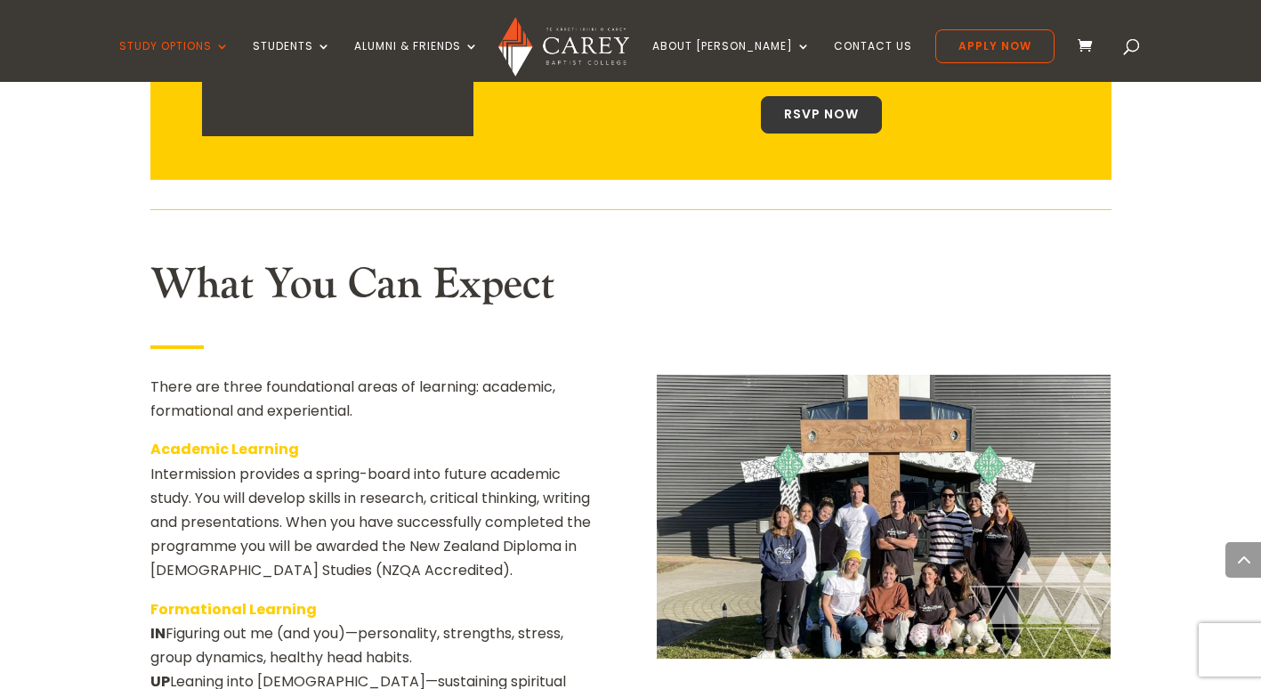
scroll to position [2487, 0]
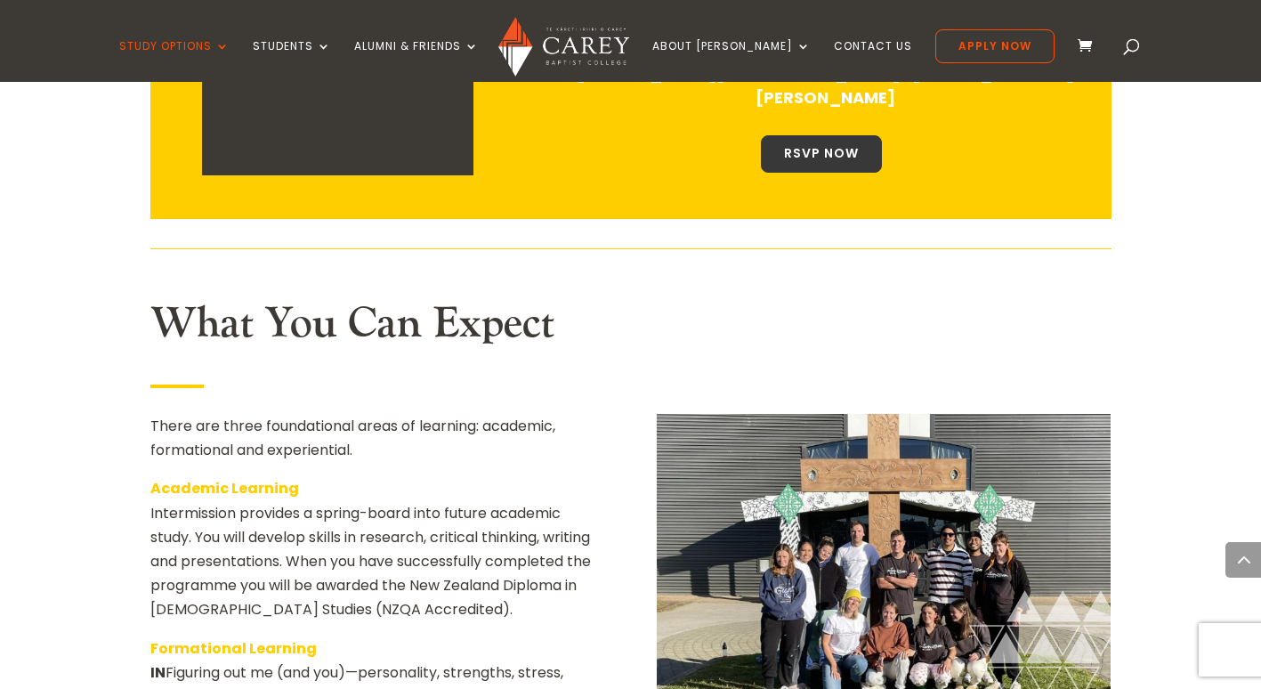
click at [569, 476] on p "Academic Learning Intermission provides a spring-board into future academic stu…" at bounding box center [377, 555] width 454 height 159
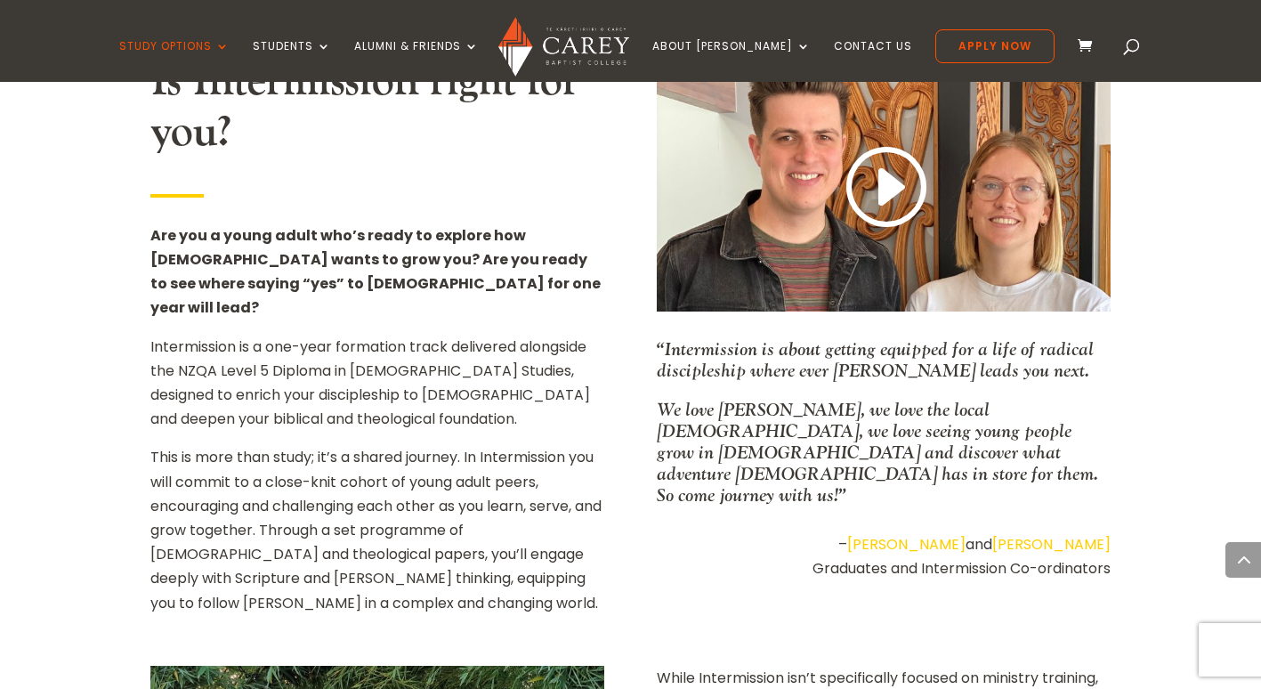
scroll to position [1099, 0]
click at [766, 435] on p "We love Jesus, we love the local church, we love seeing young people grow in Ch…" at bounding box center [884, 451] width 454 height 107
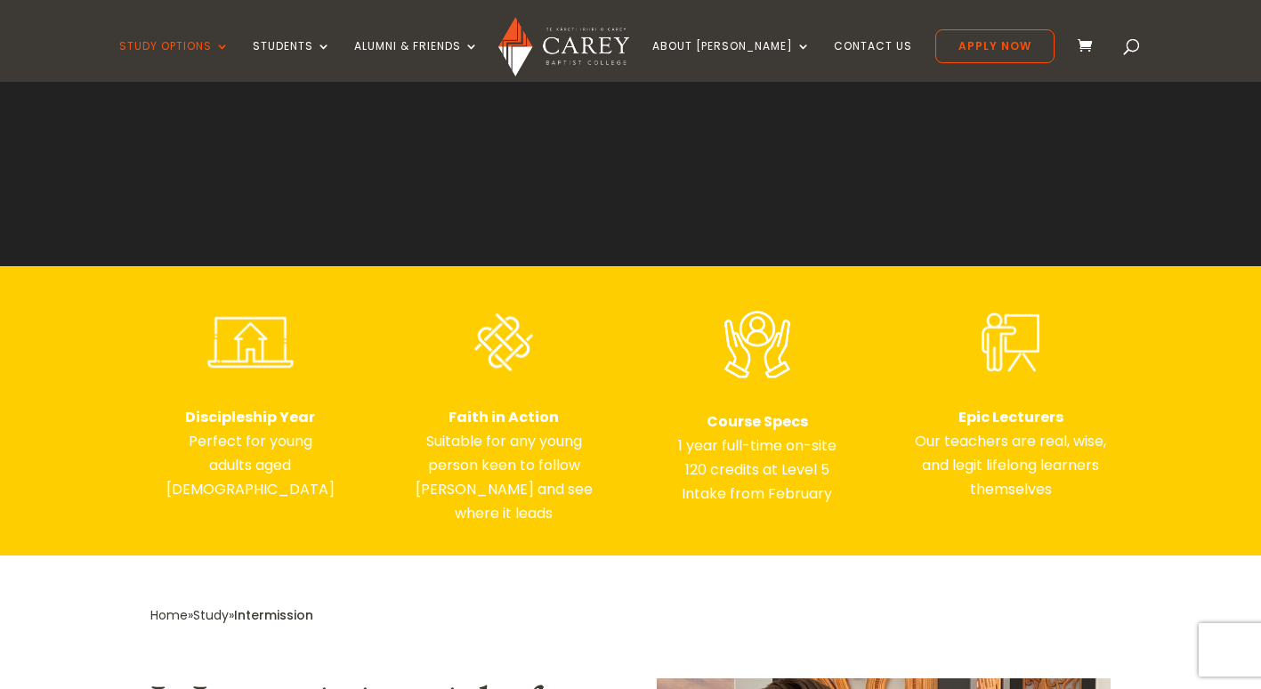
scroll to position [472, 0]
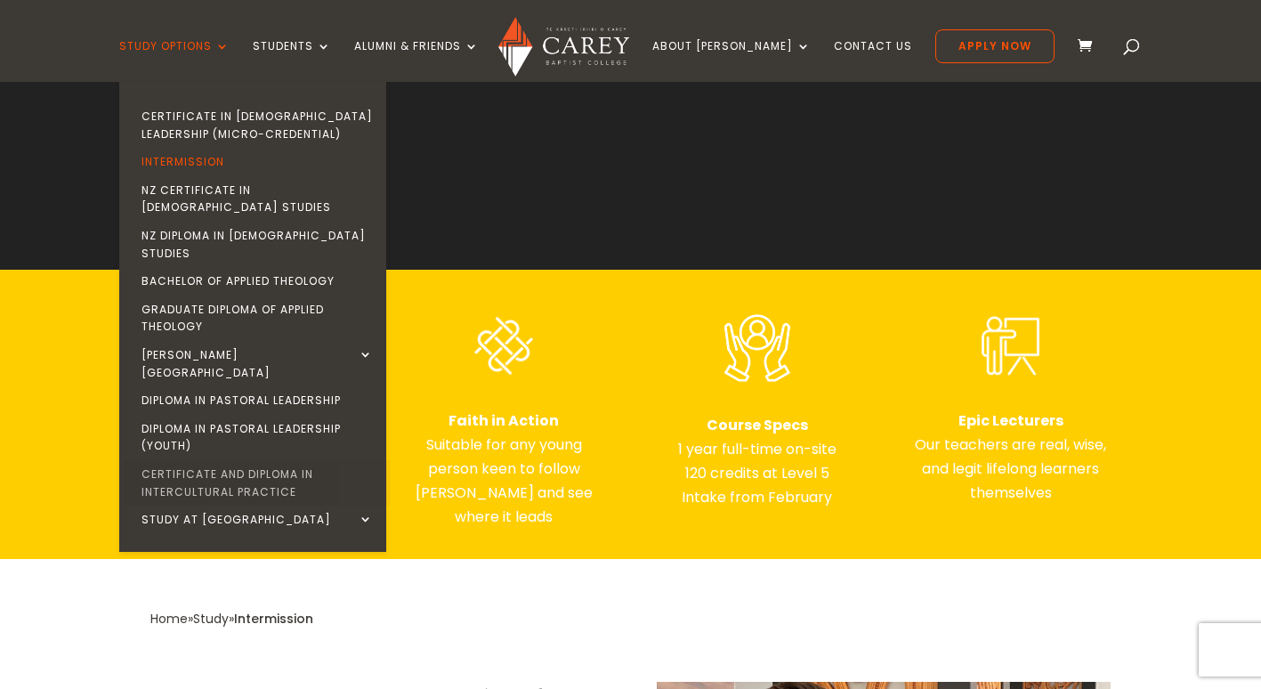
click at [311, 460] on link "Certificate and Diploma in Intercultural Practice" at bounding box center [257, 482] width 267 height 45
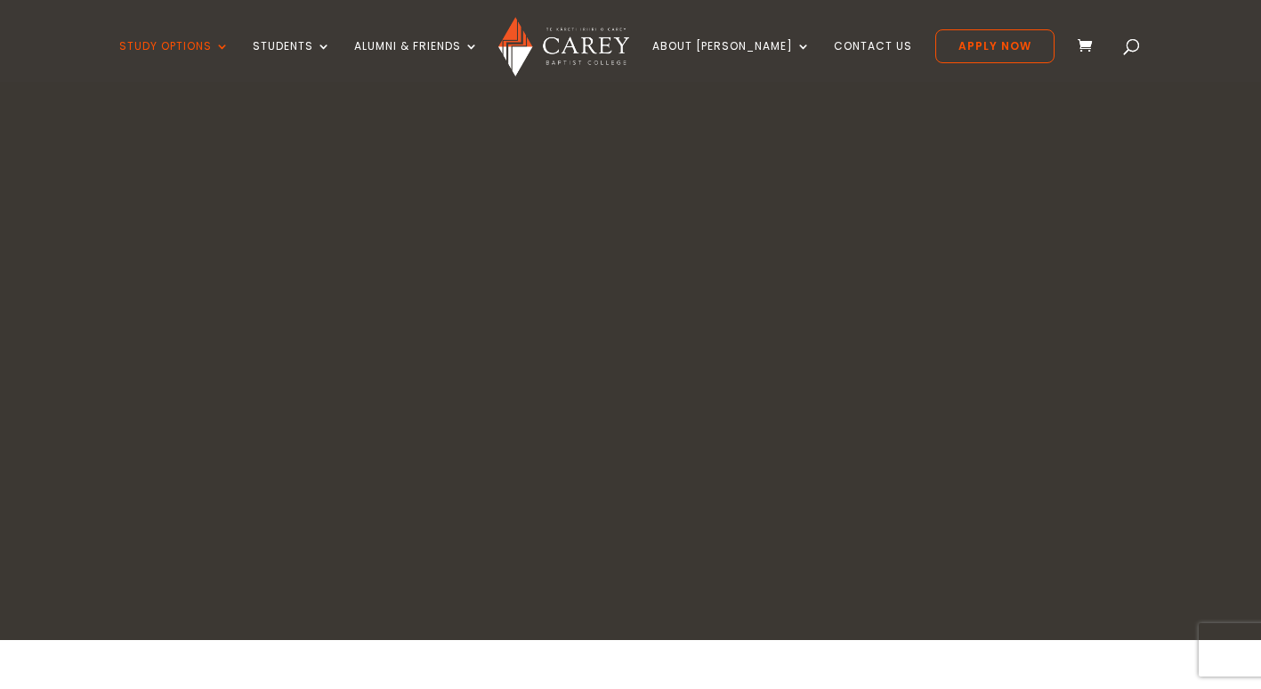
click at [760, 446] on h1 "Certificate and Diploma in Intercultural Practice" at bounding box center [630, 388] width 667 height 175
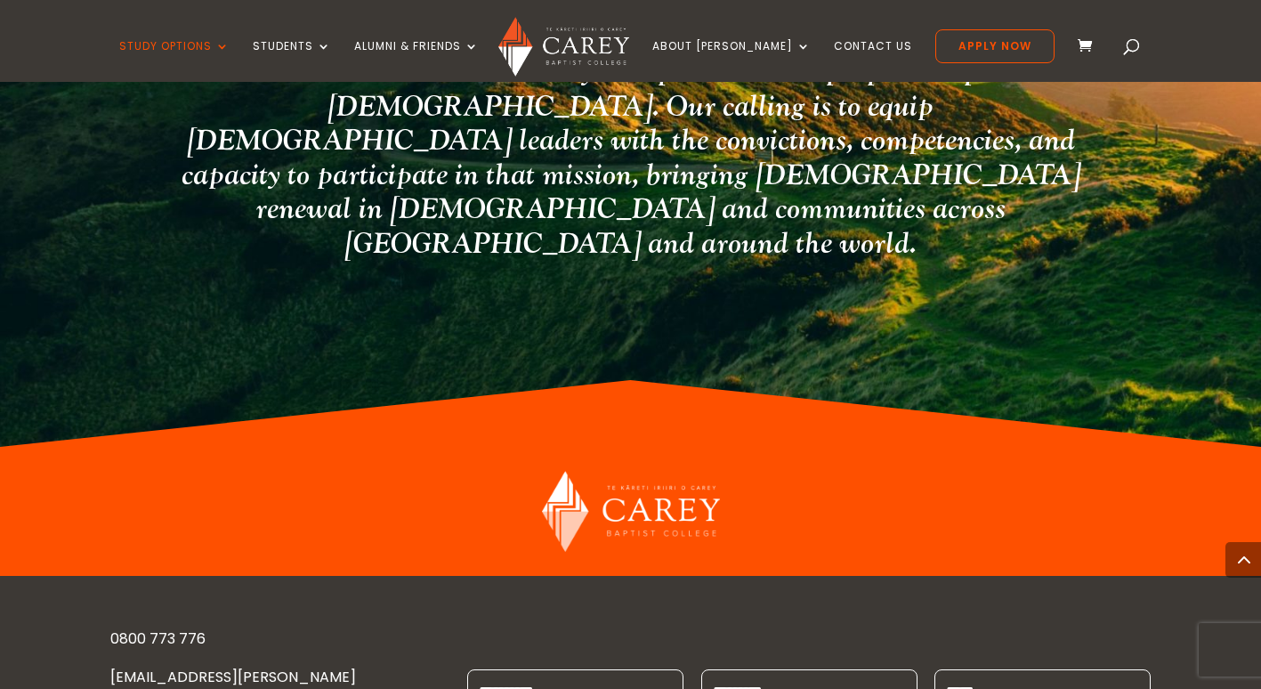
scroll to position [3690, 0]
